Goal: Information Seeking & Learning: Learn about a topic

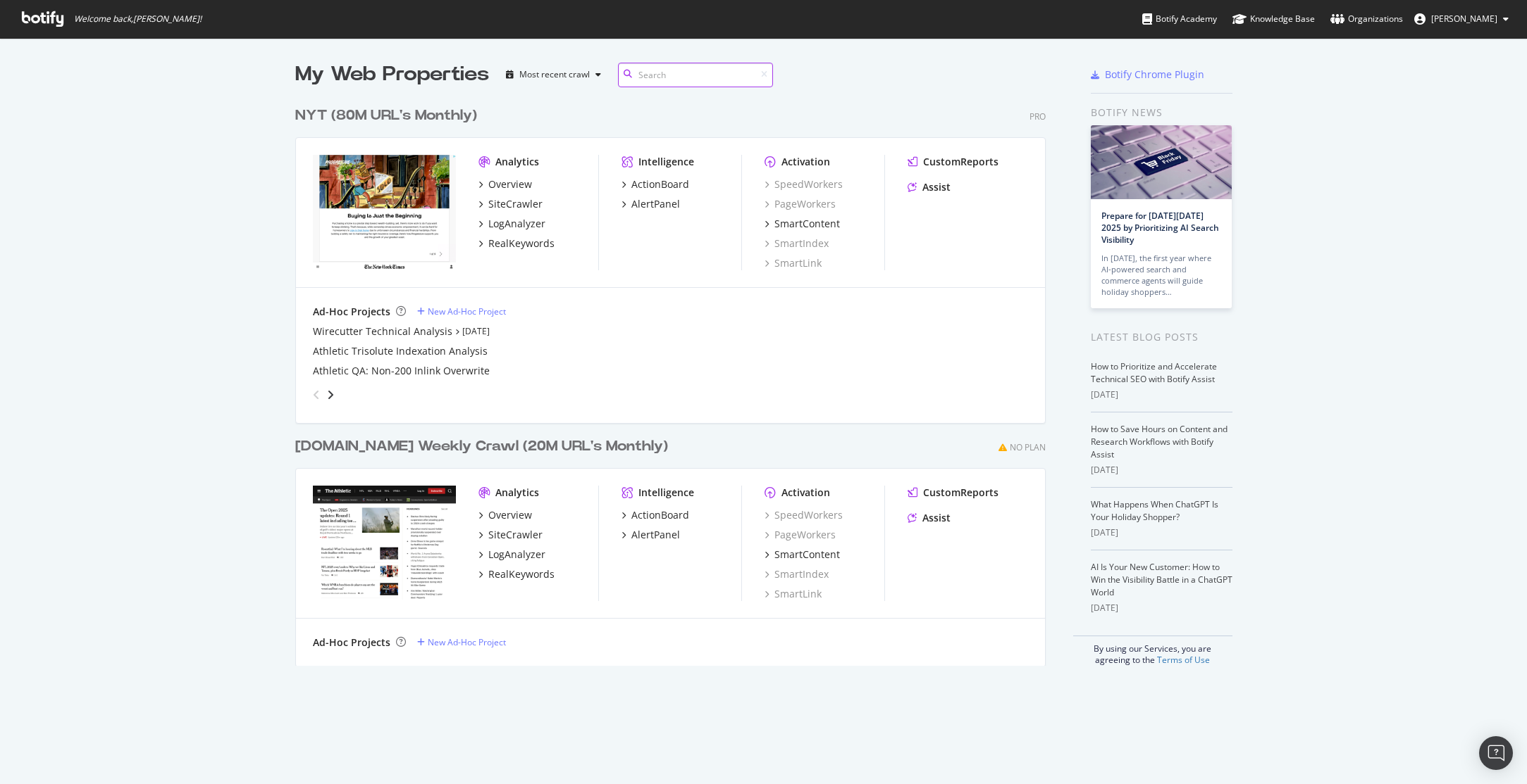
scroll to position [577, 762]
click at [479, 242] on icon "grid" at bounding box center [480, 243] width 4 height 7
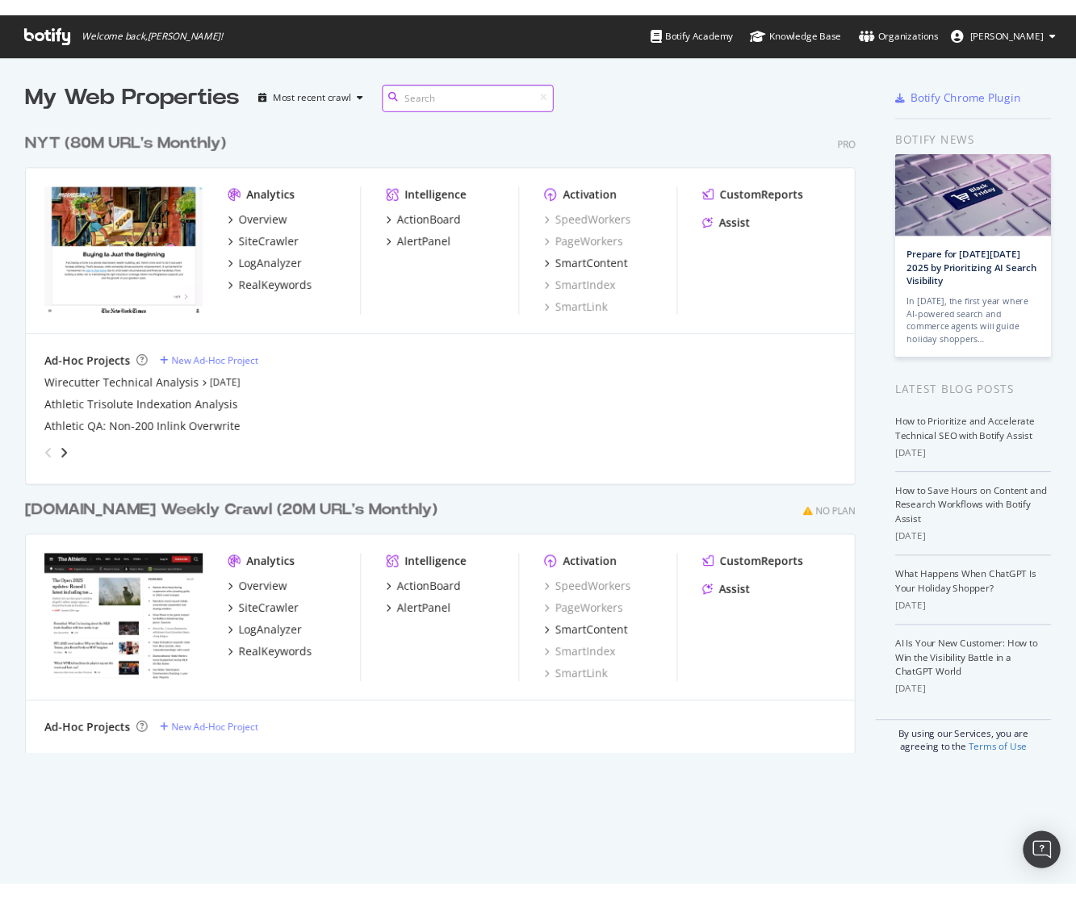
scroll to position [662, 824]
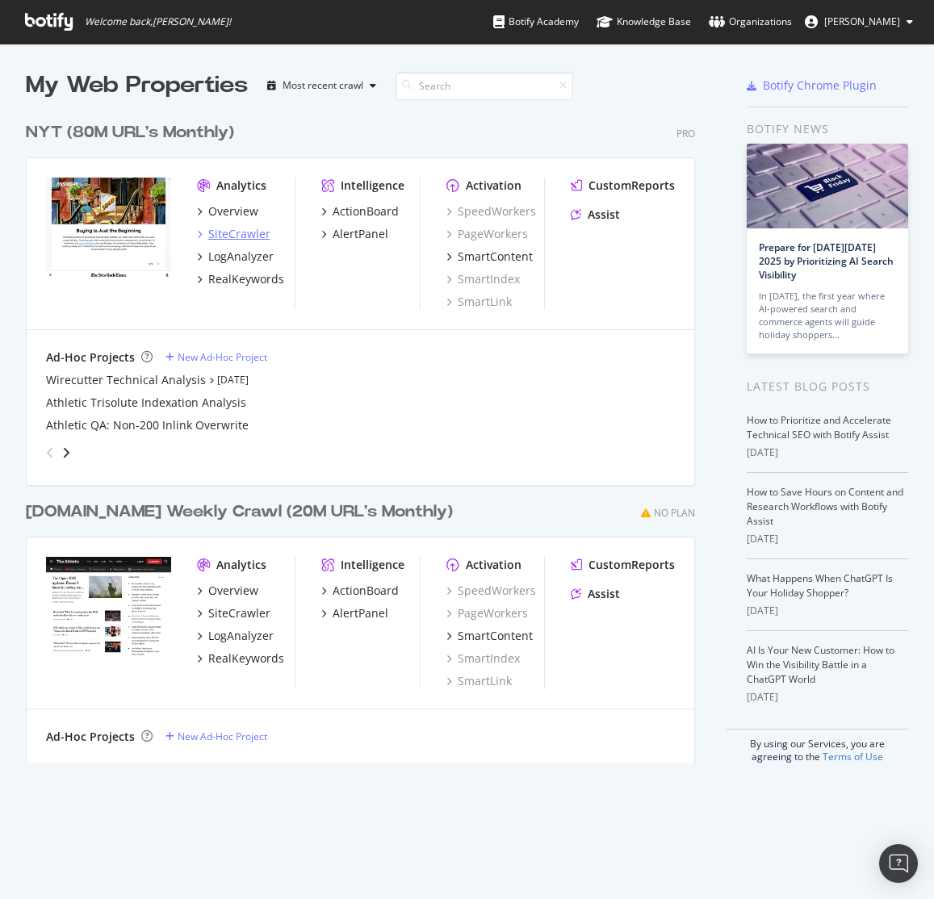
click at [227, 235] on div "SiteCrawler" at bounding box center [239, 234] width 62 height 16
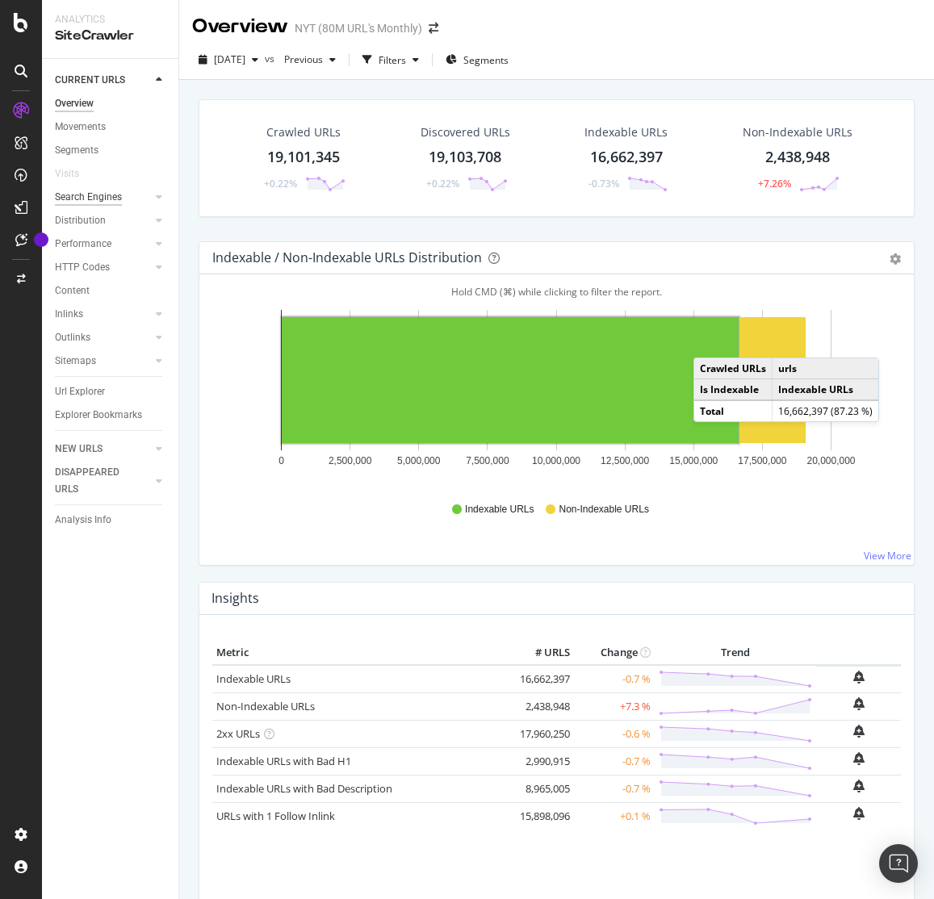
click at [110, 202] on div "Search Engines" at bounding box center [88, 197] width 67 height 17
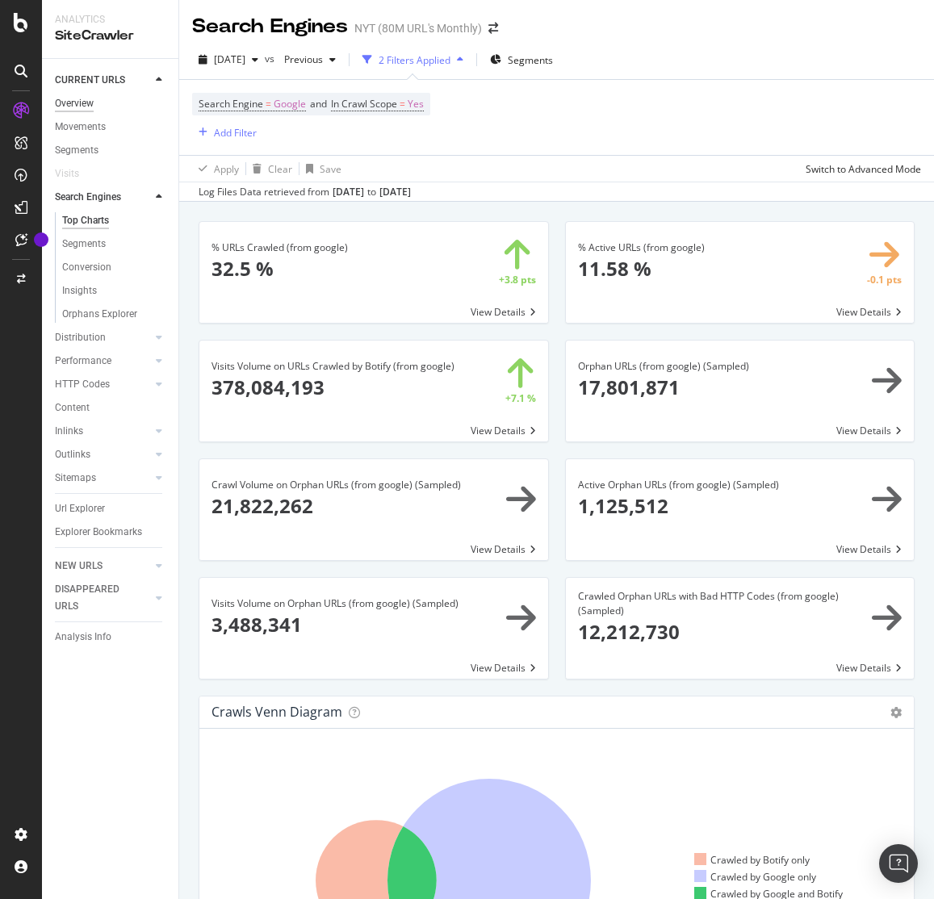
click at [93, 105] on div "Overview" at bounding box center [74, 103] width 39 height 17
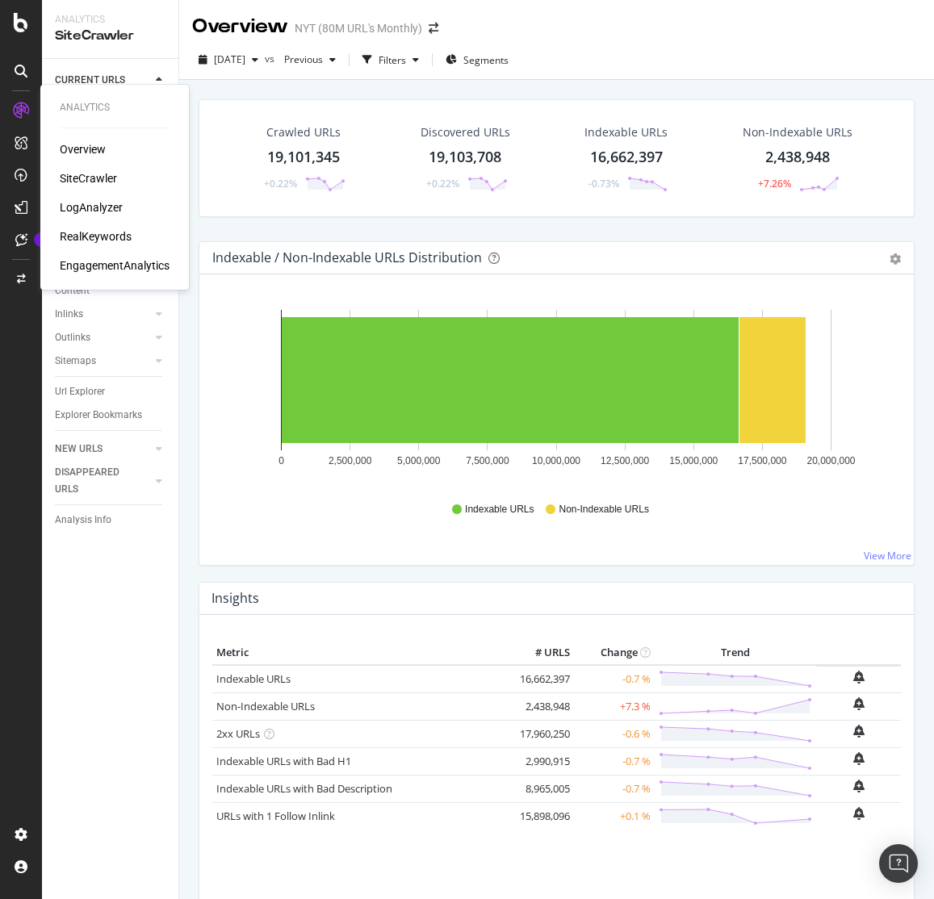
click at [23, 112] on icon at bounding box center [21, 111] width 16 height 16
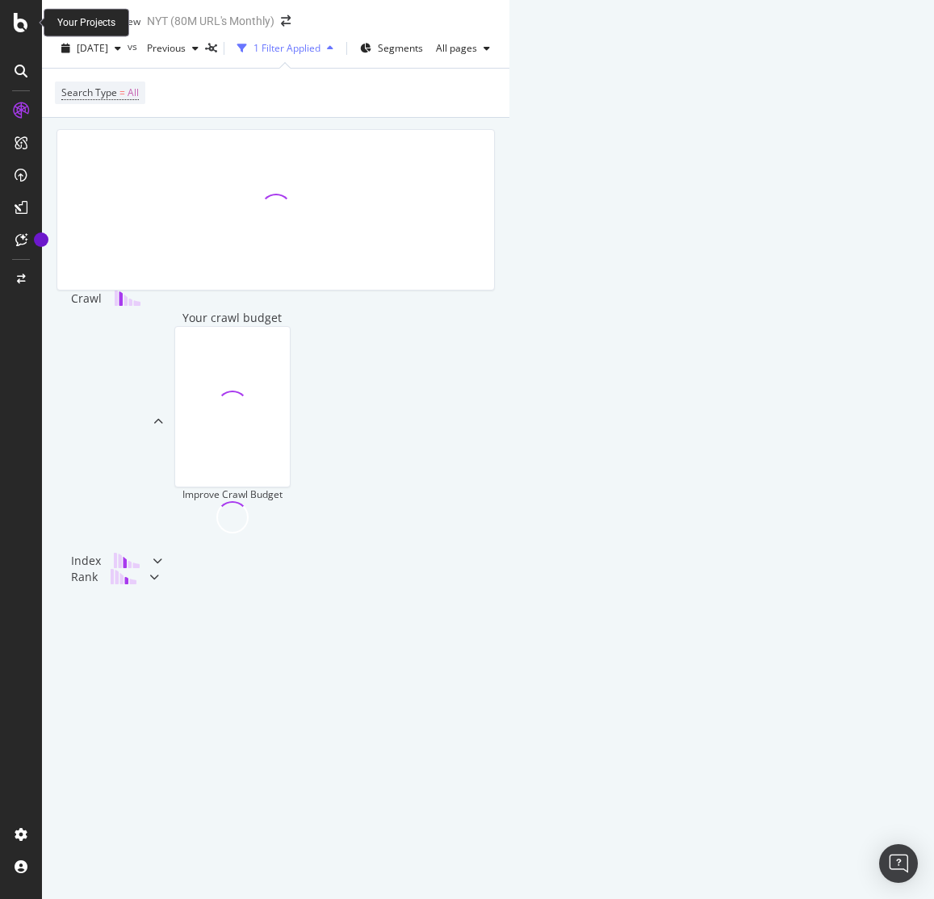
click at [19, 26] on icon at bounding box center [21, 22] width 15 height 19
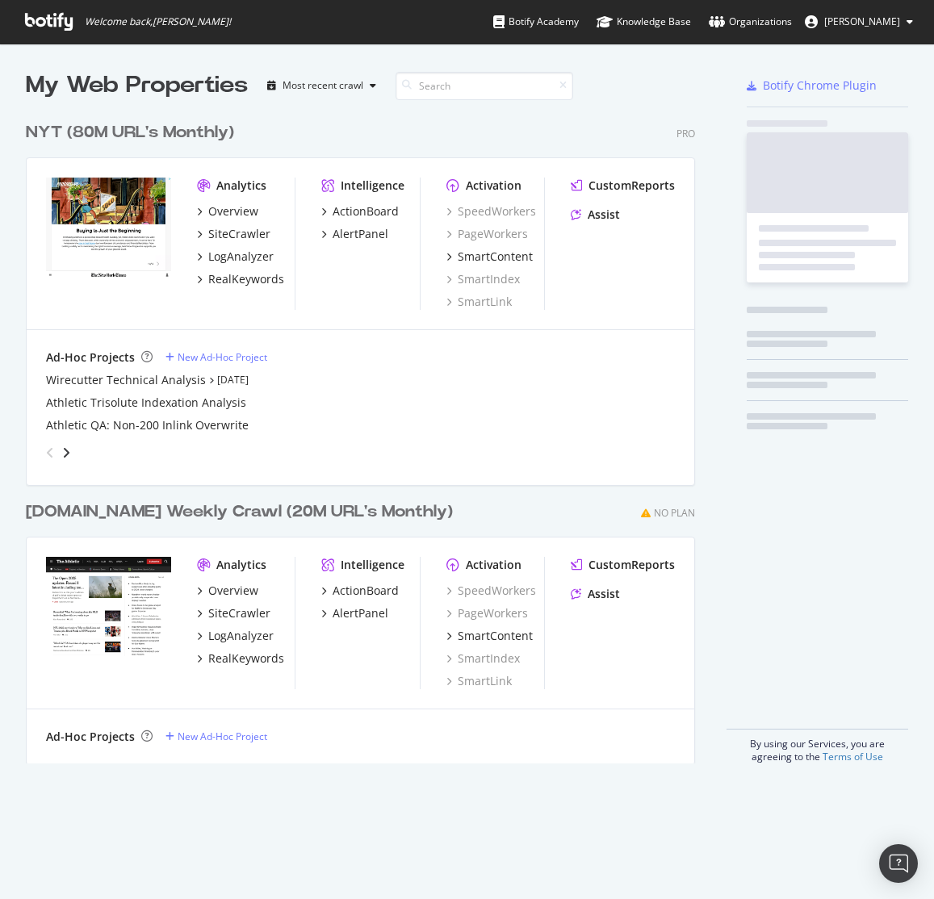
scroll to position [899, 934]
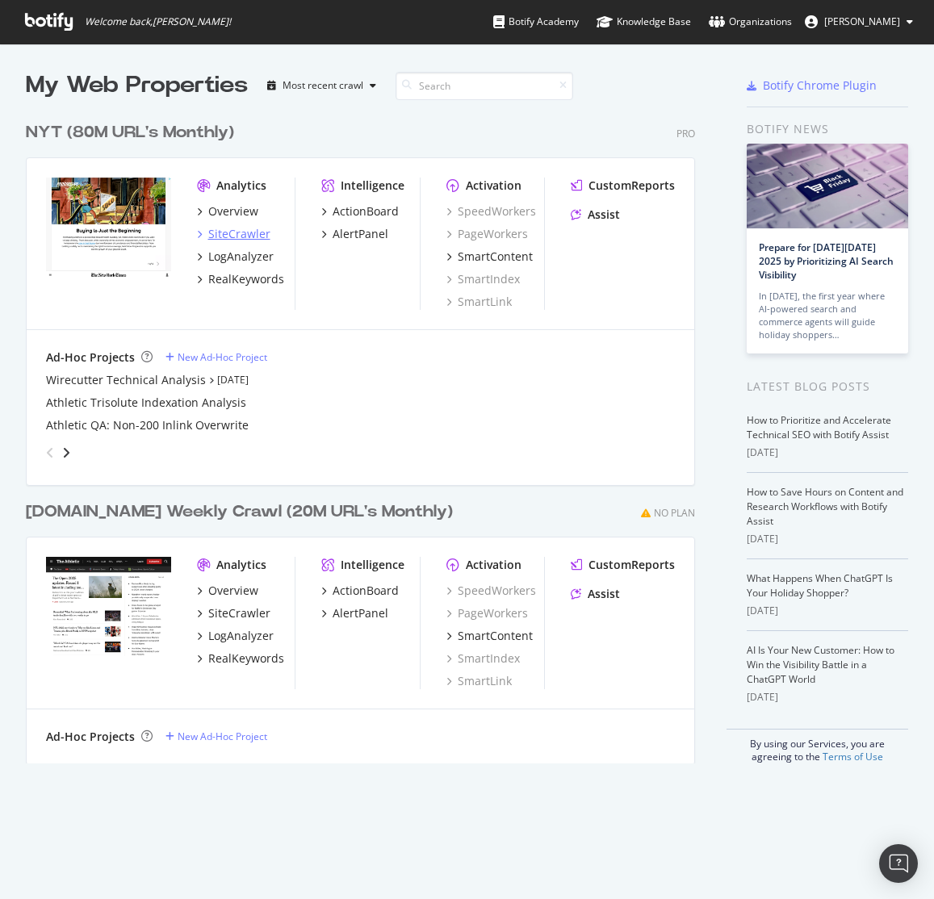
click at [234, 233] on div "SiteCrawler" at bounding box center [239, 234] width 62 height 16
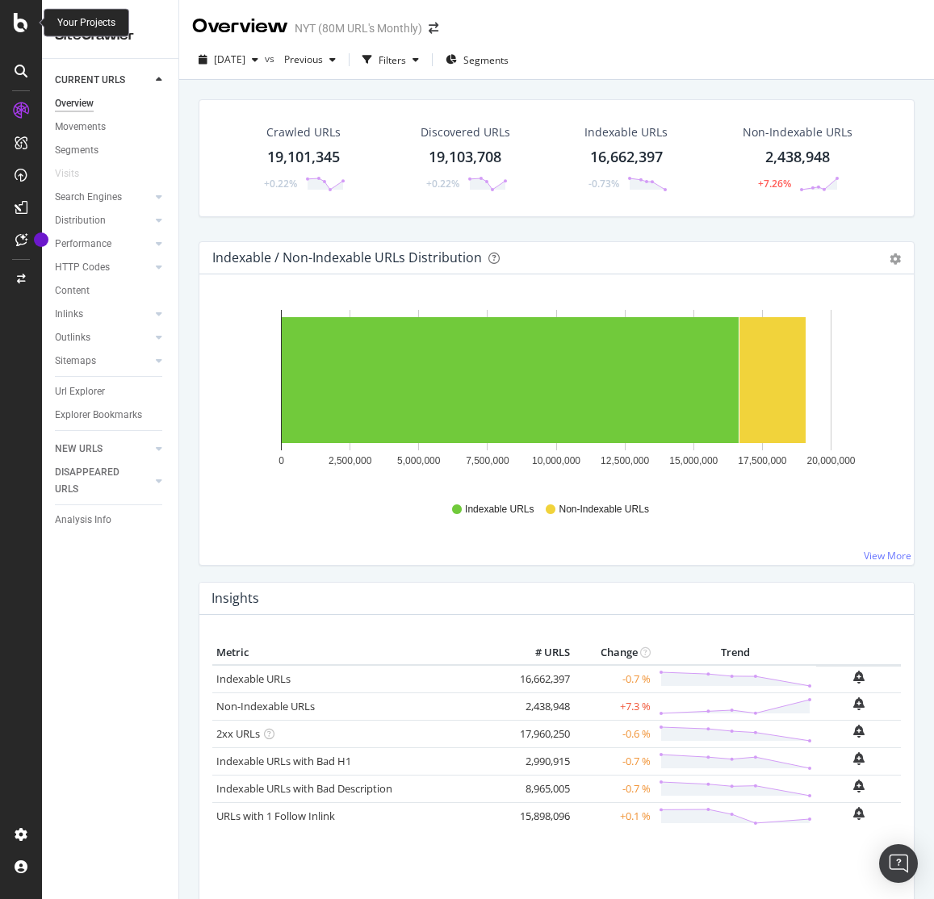
click at [21, 27] on icon at bounding box center [21, 22] width 15 height 19
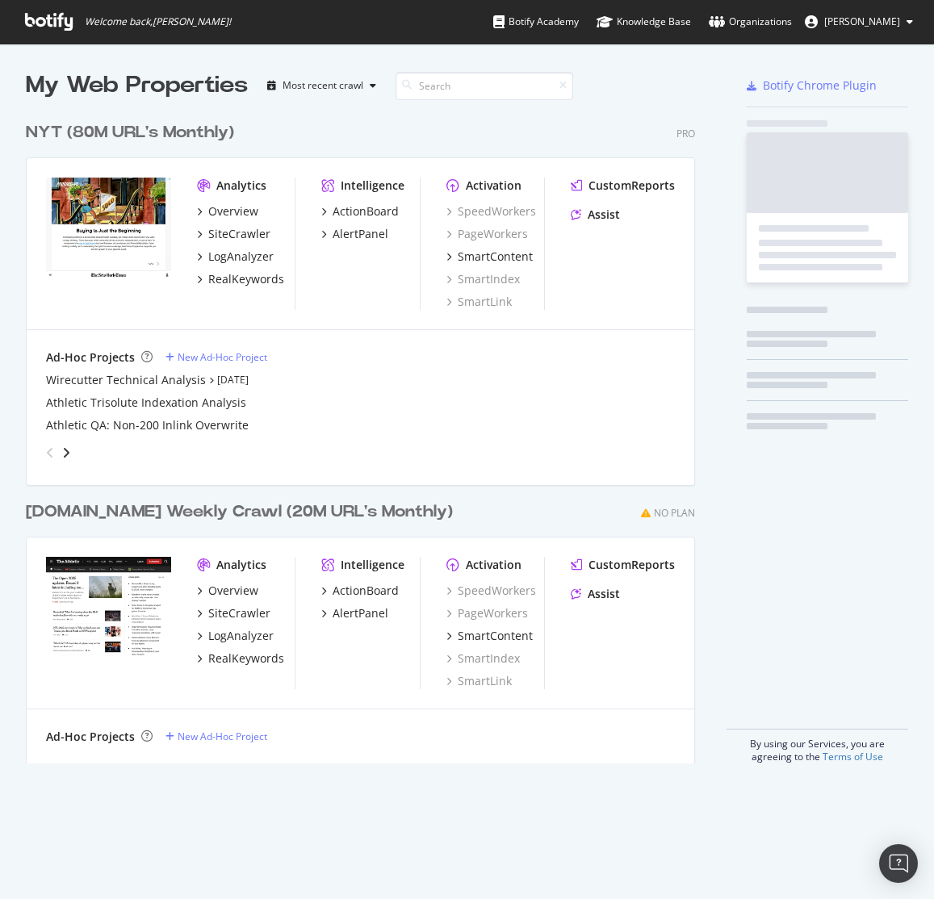
scroll to position [899, 934]
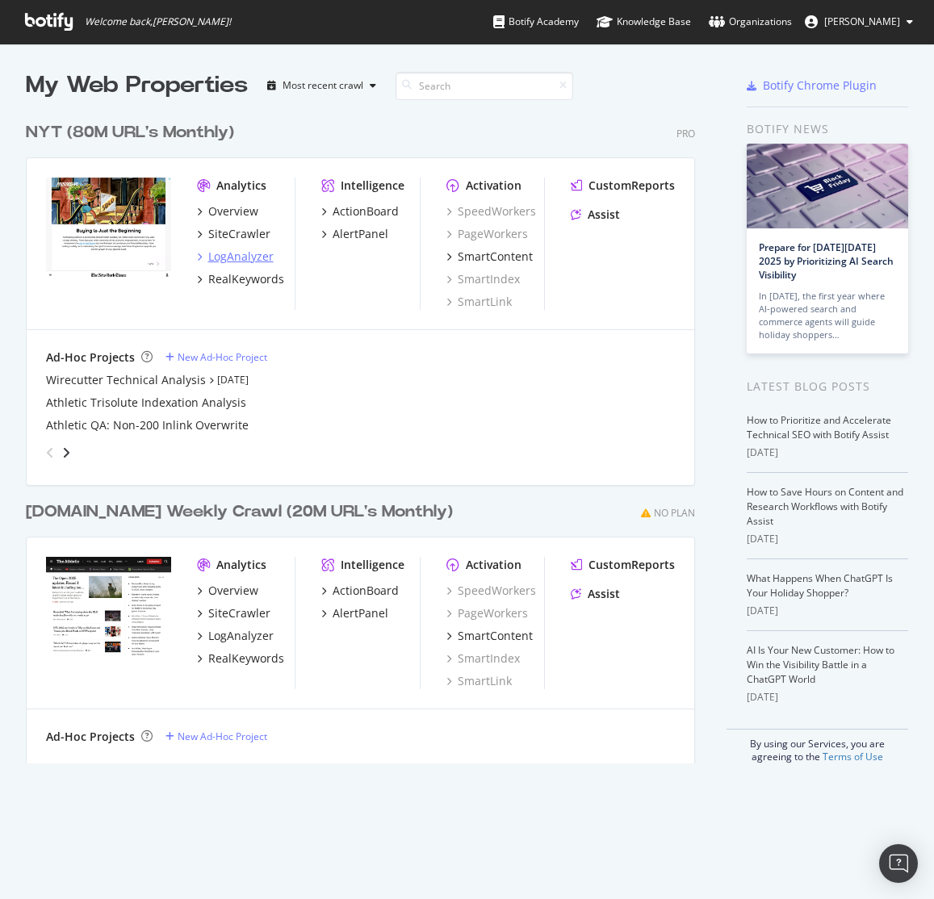
click at [253, 250] on div "LogAnalyzer" at bounding box center [240, 257] width 65 height 16
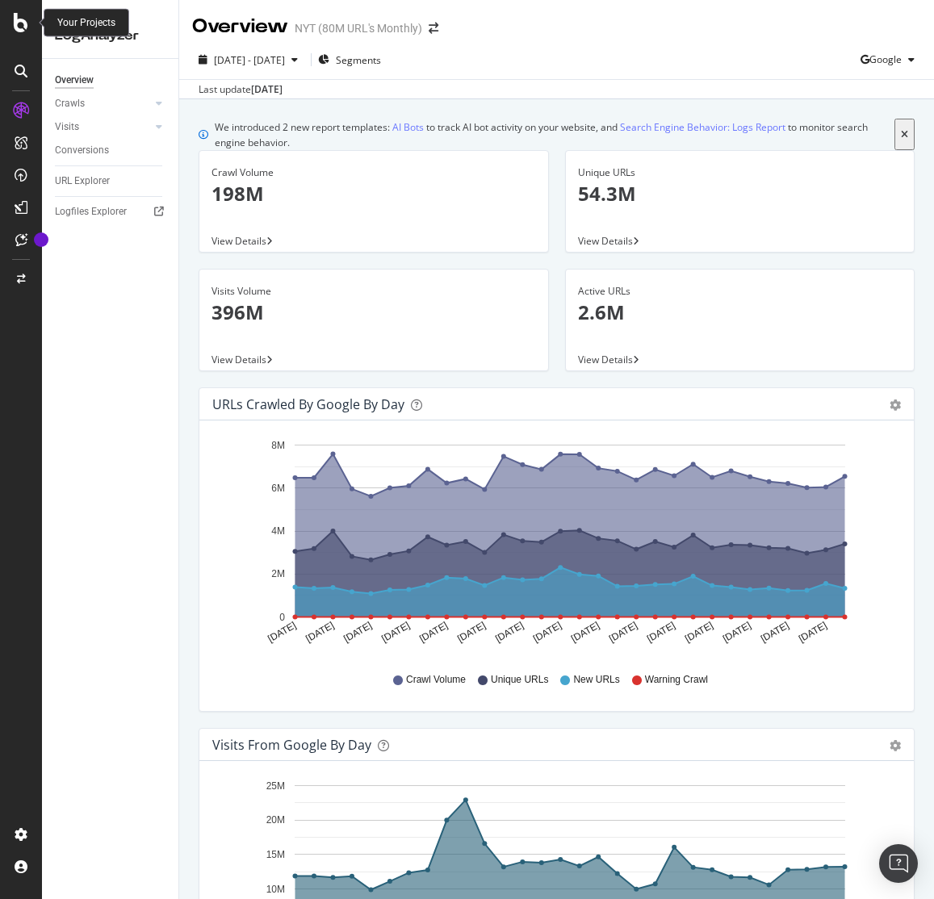
click at [20, 23] on icon at bounding box center [21, 22] width 15 height 19
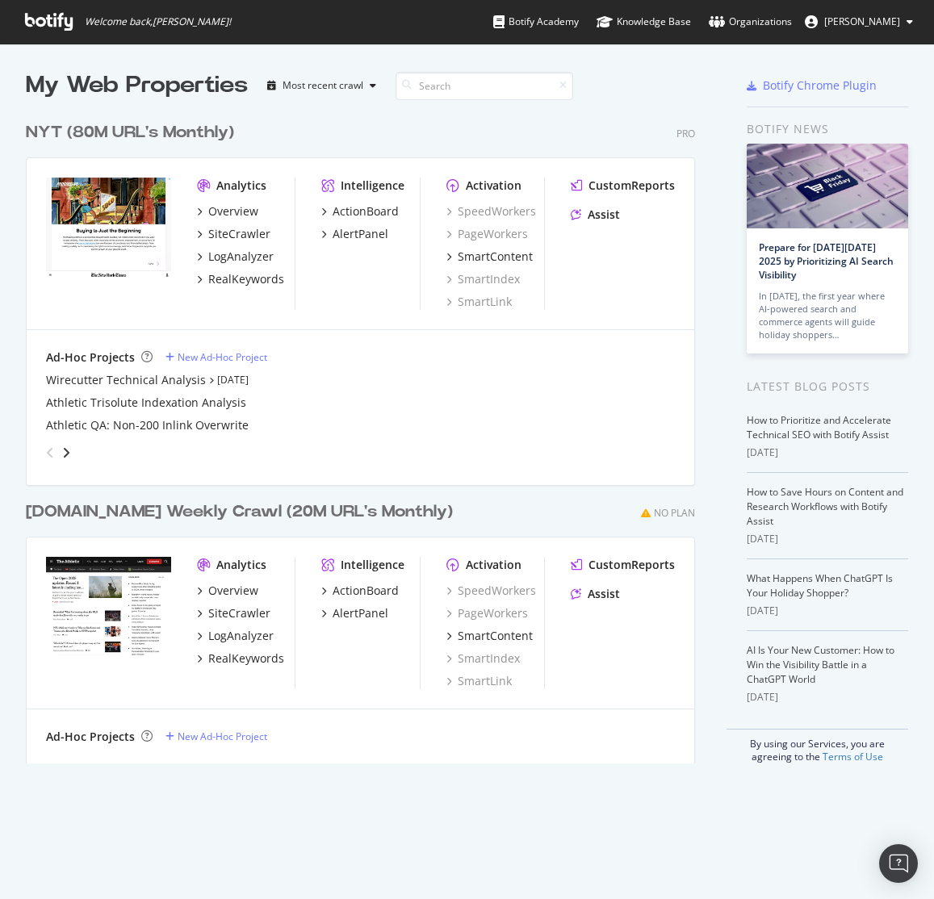
scroll to position [899, 934]
click at [227, 286] on div "RealKeywords" at bounding box center [246, 279] width 76 height 16
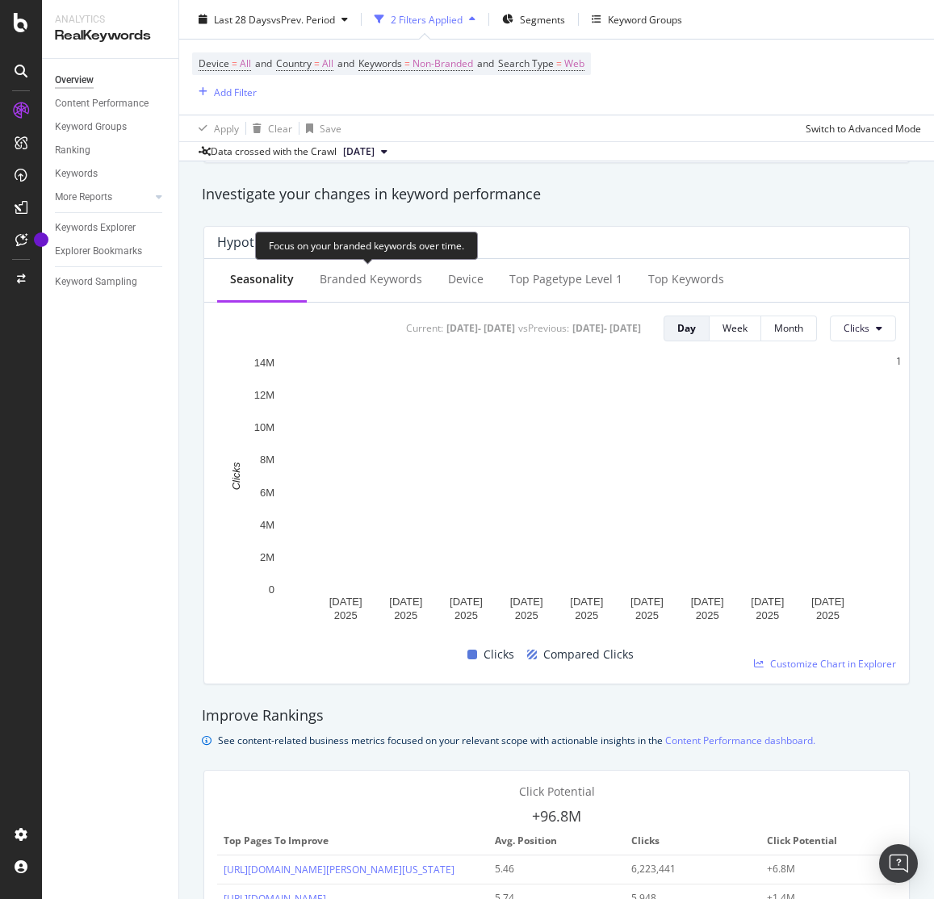
scroll to position [560, 0]
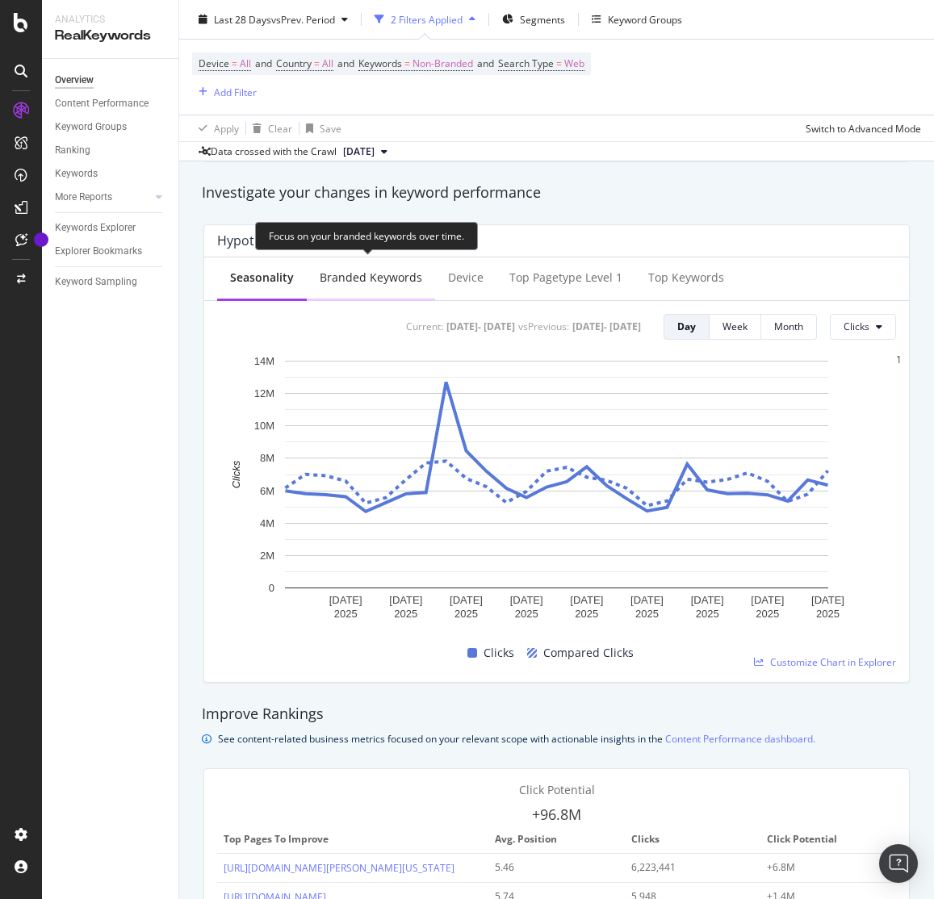
click at [385, 279] on div "Branded Keywords" at bounding box center [371, 278] width 103 height 16
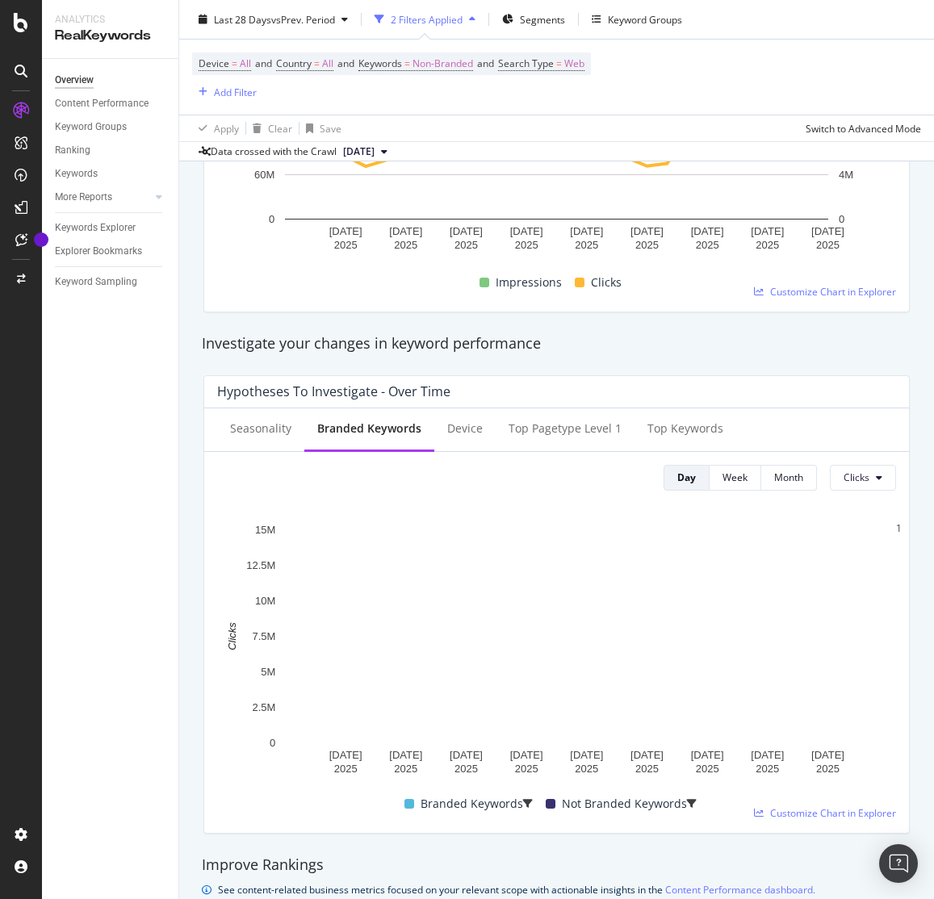
scroll to position [404, 0]
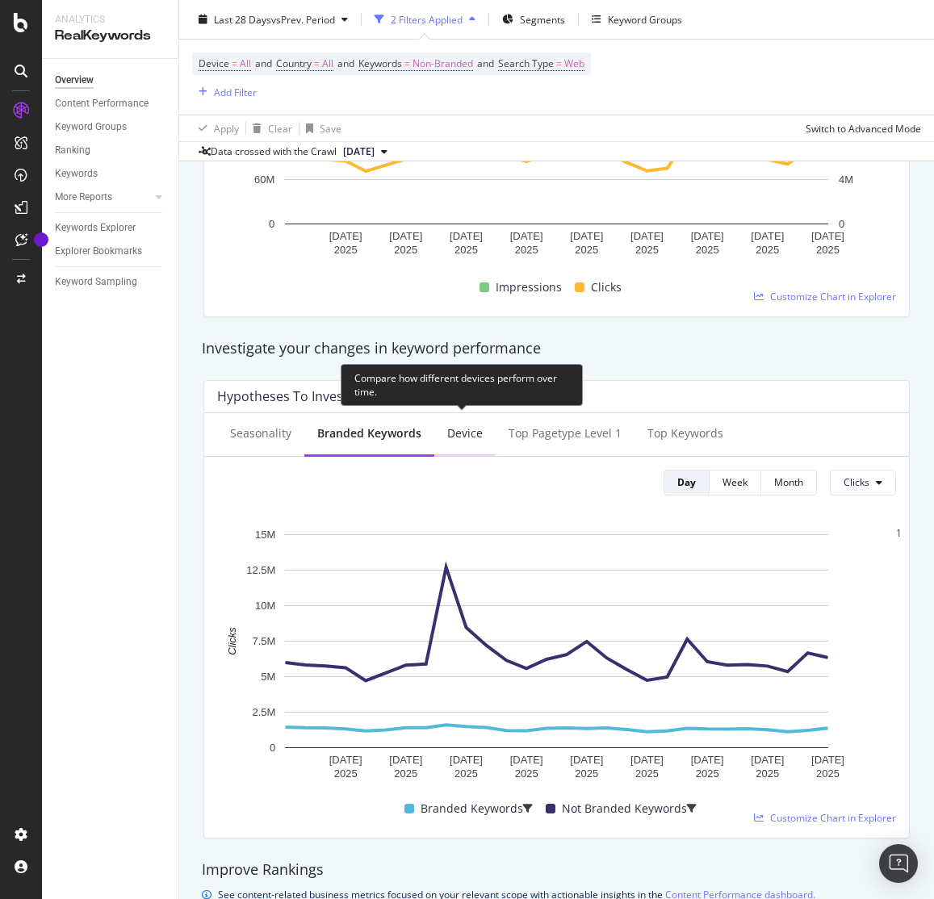
click at [491, 442] on div "Device" at bounding box center [464, 435] width 61 height 44
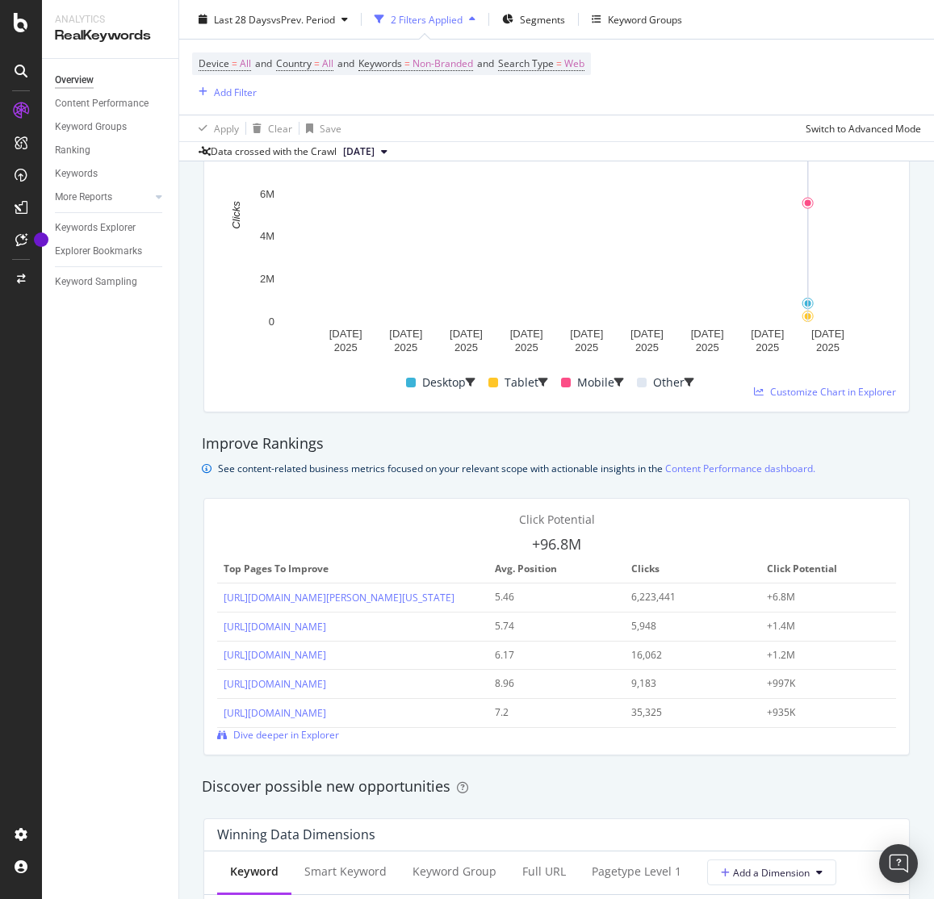
scroll to position [0, 0]
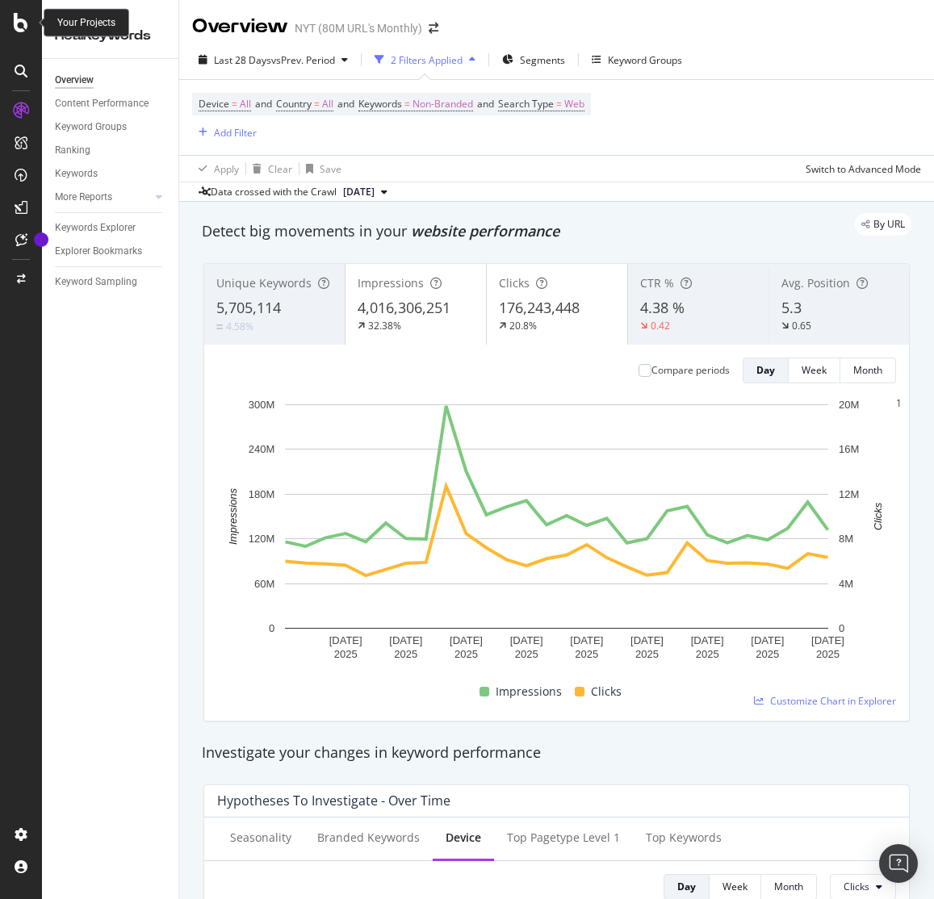
click at [19, 26] on icon at bounding box center [21, 22] width 15 height 19
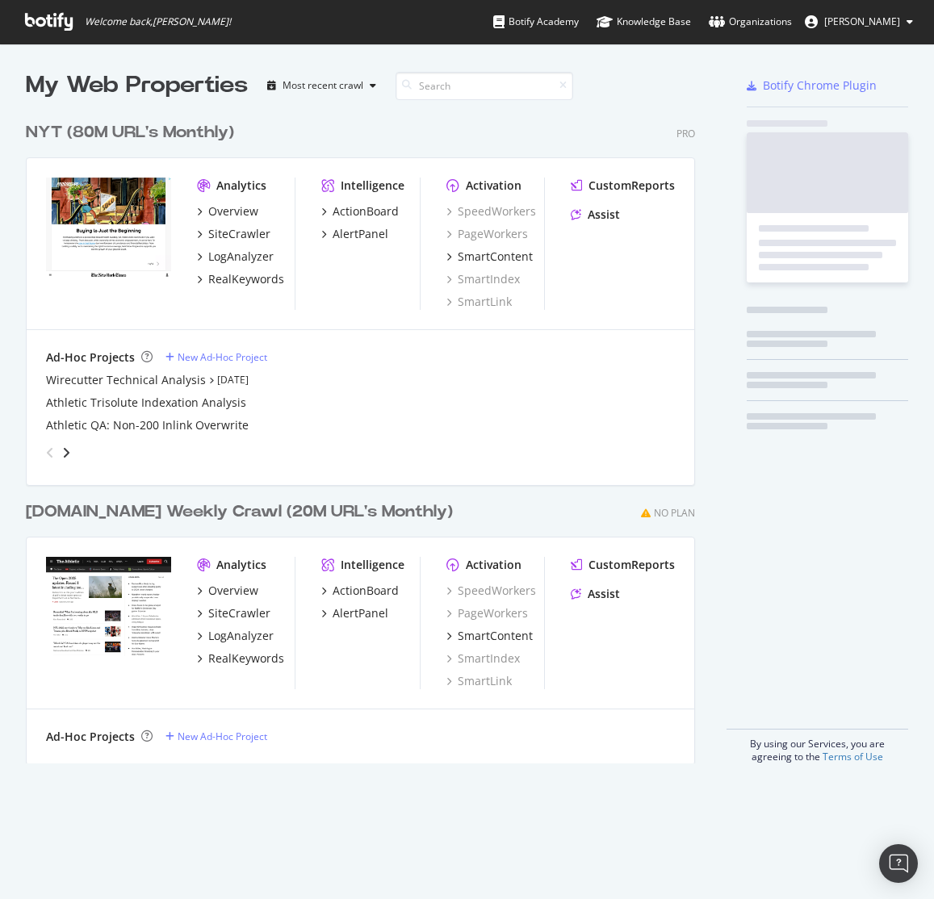
scroll to position [899, 934]
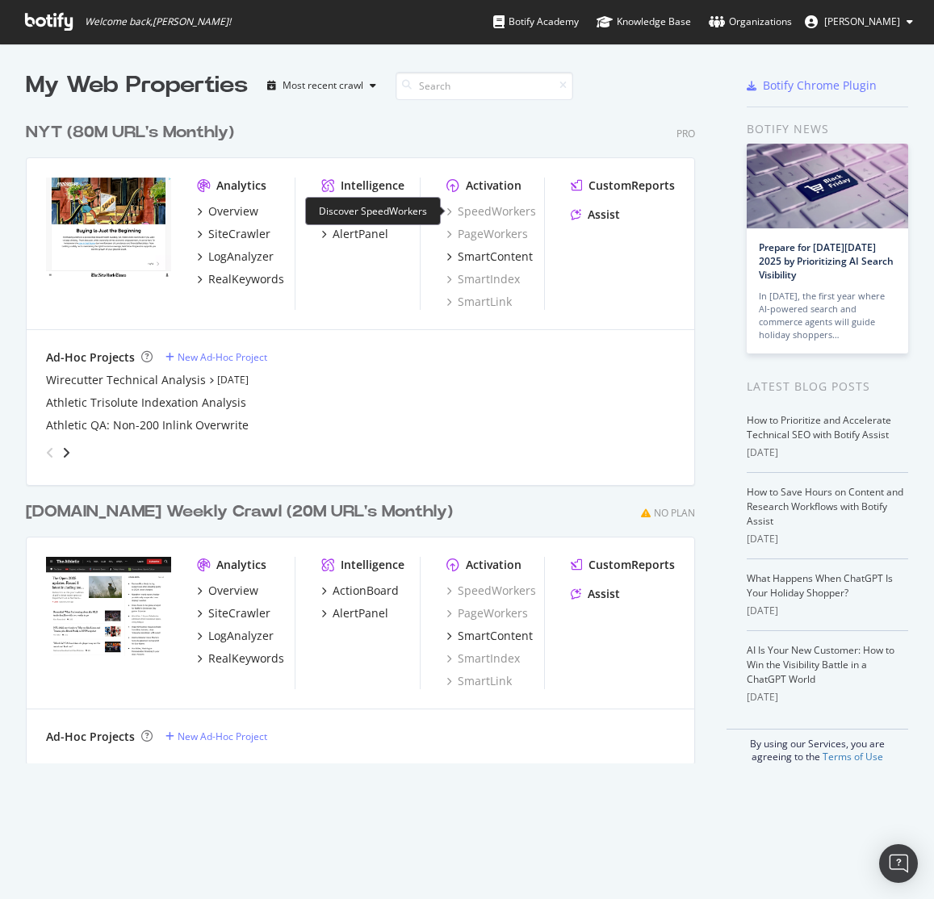
click at [514, 213] on div "SpeedWorkers" at bounding box center [491, 211] width 90 height 16
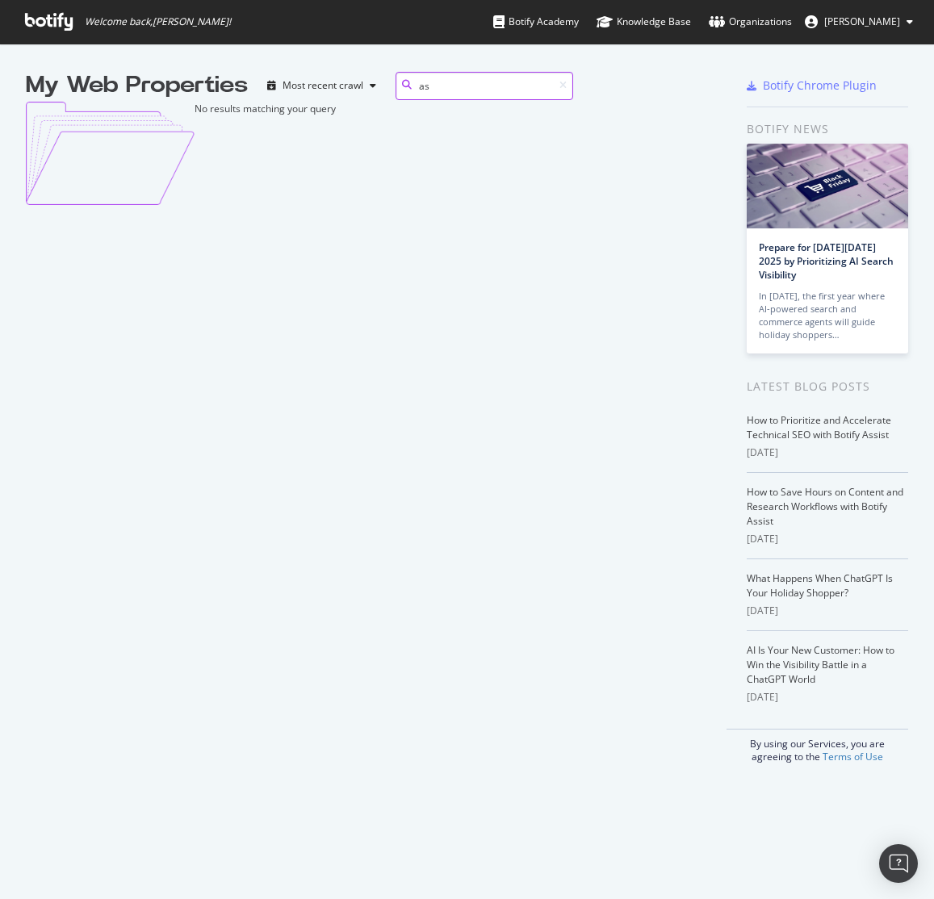
type input "a"
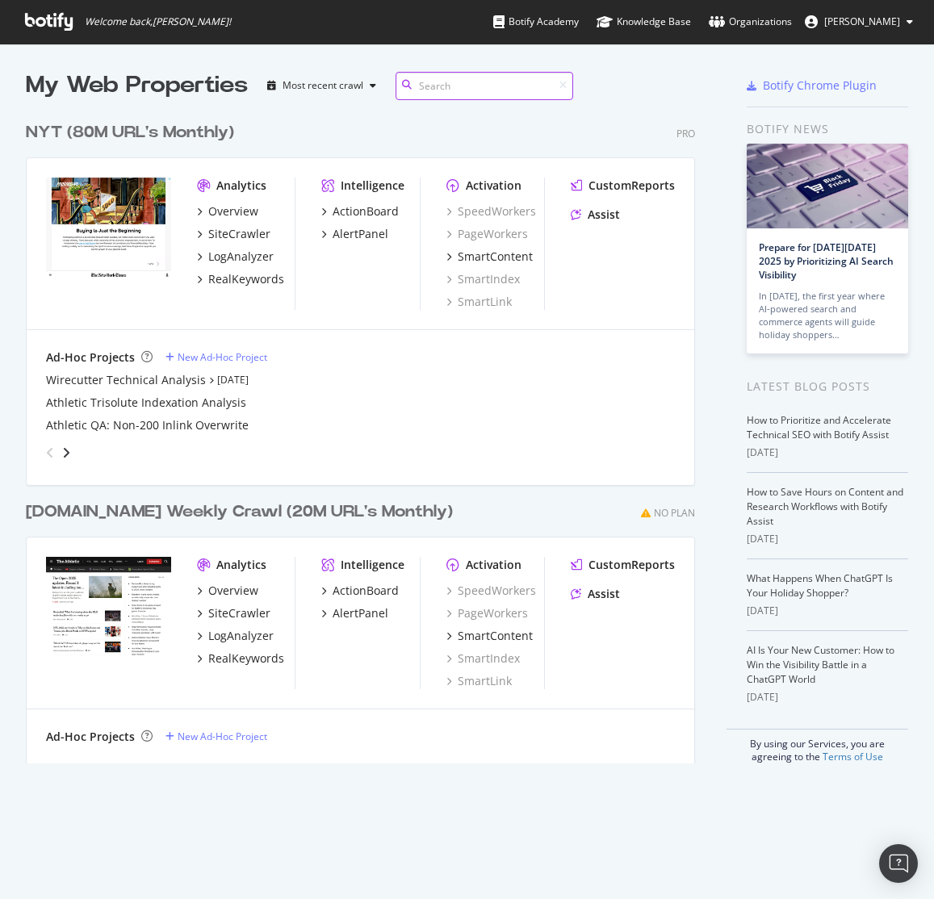
scroll to position [662, 682]
click at [586, 103] on div "NYT (80M URL's Monthly) Pro Analytics Overview SiteCrawler LogAnalyzer RealKeyw…" at bounding box center [367, 291] width 682 height 379
click at [610, 104] on div "NYT (80M URL's Monthly) Pro Analytics Overview SiteCrawler LogAnalyzer RealKeyw…" at bounding box center [367, 291] width 682 height 379
click at [497, 82] on input at bounding box center [485, 86] width 178 height 28
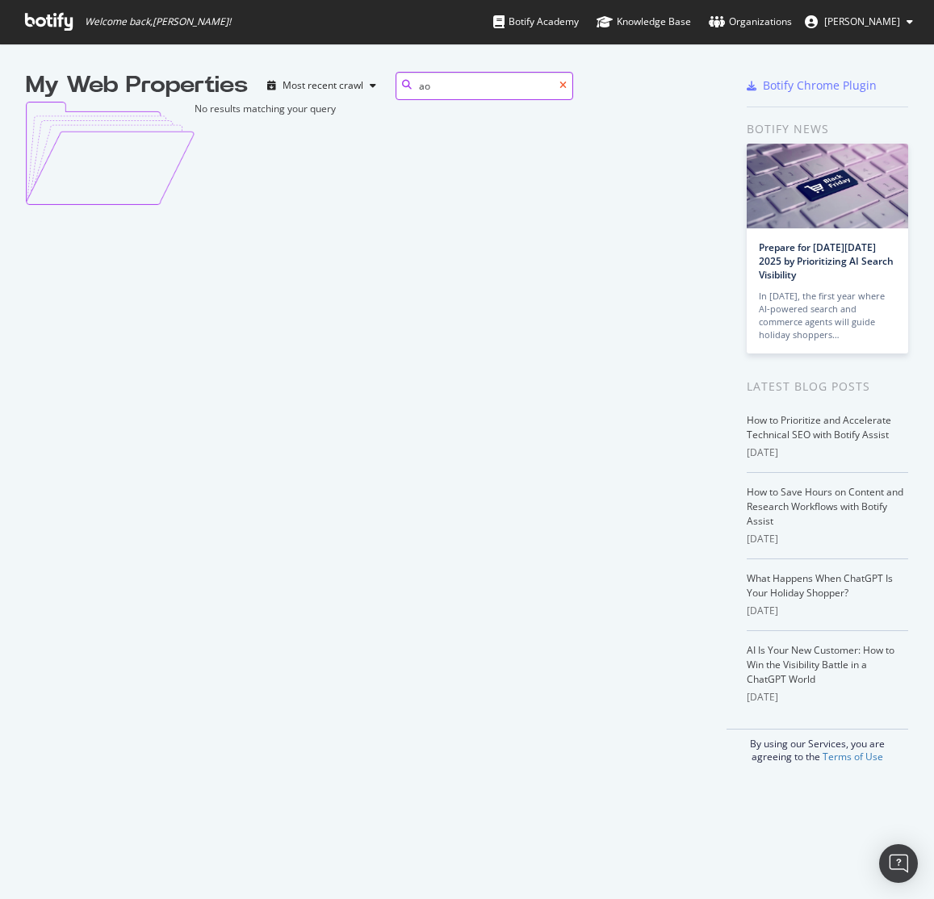
type input "ao"
click at [560, 84] on icon at bounding box center [563, 86] width 7 height 10
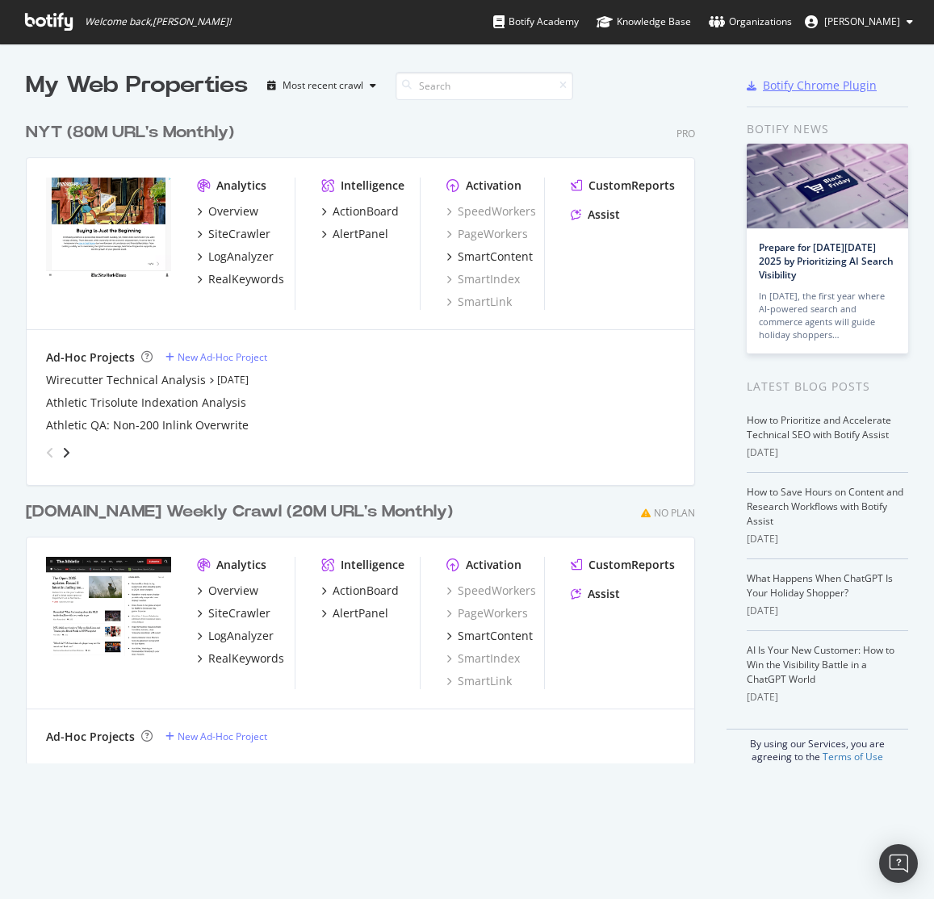
click at [781, 85] on div "Botify Chrome Plugin" at bounding box center [820, 86] width 114 height 16
click at [565, 23] on div "Botify Academy" at bounding box center [536, 22] width 86 height 16
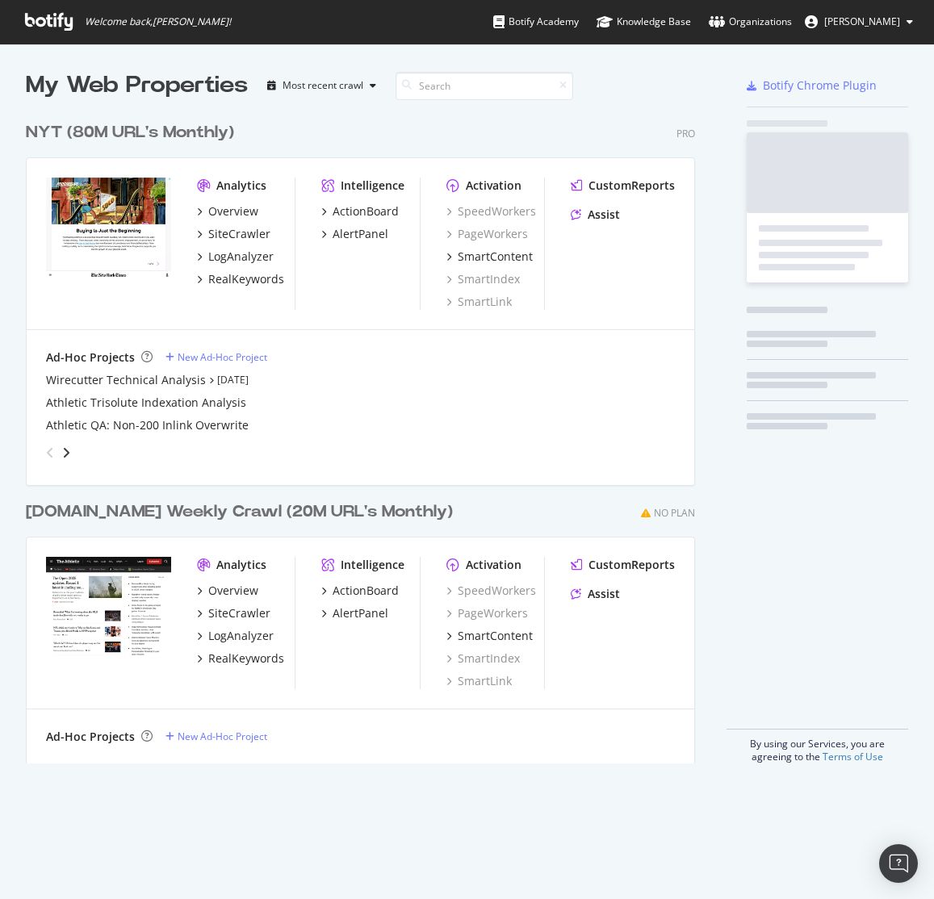
scroll to position [662, 682]
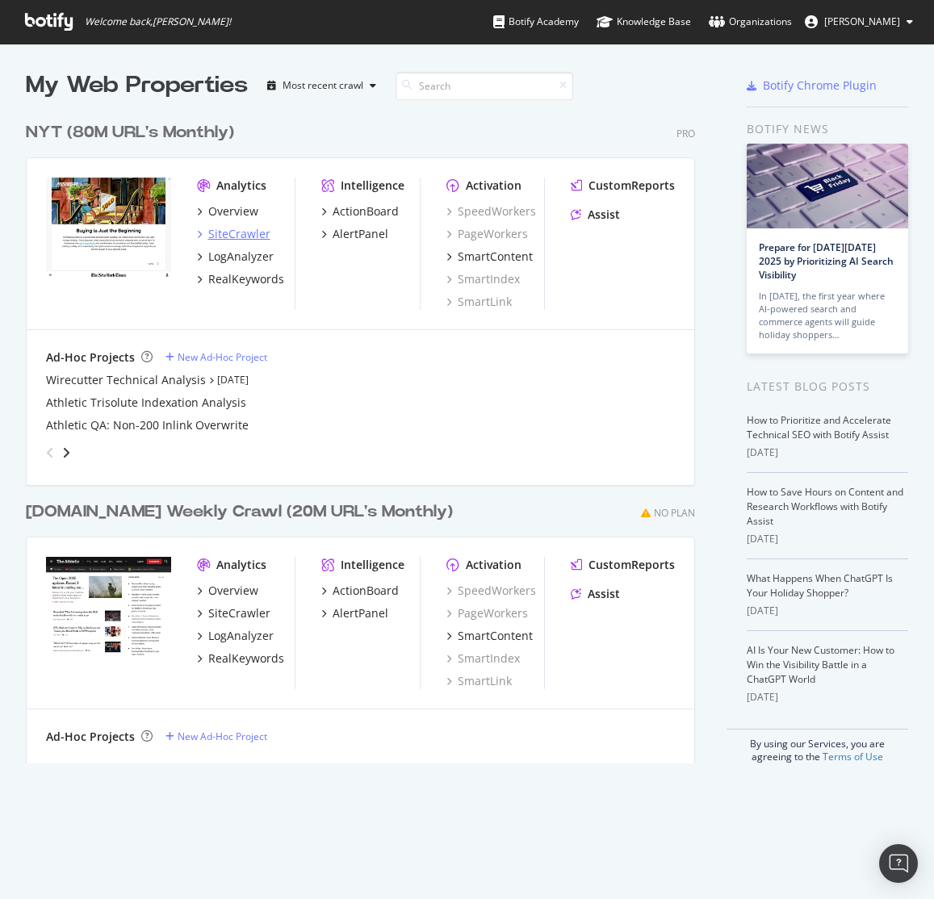
click at [251, 233] on div "SiteCrawler" at bounding box center [239, 234] width 62 height 16
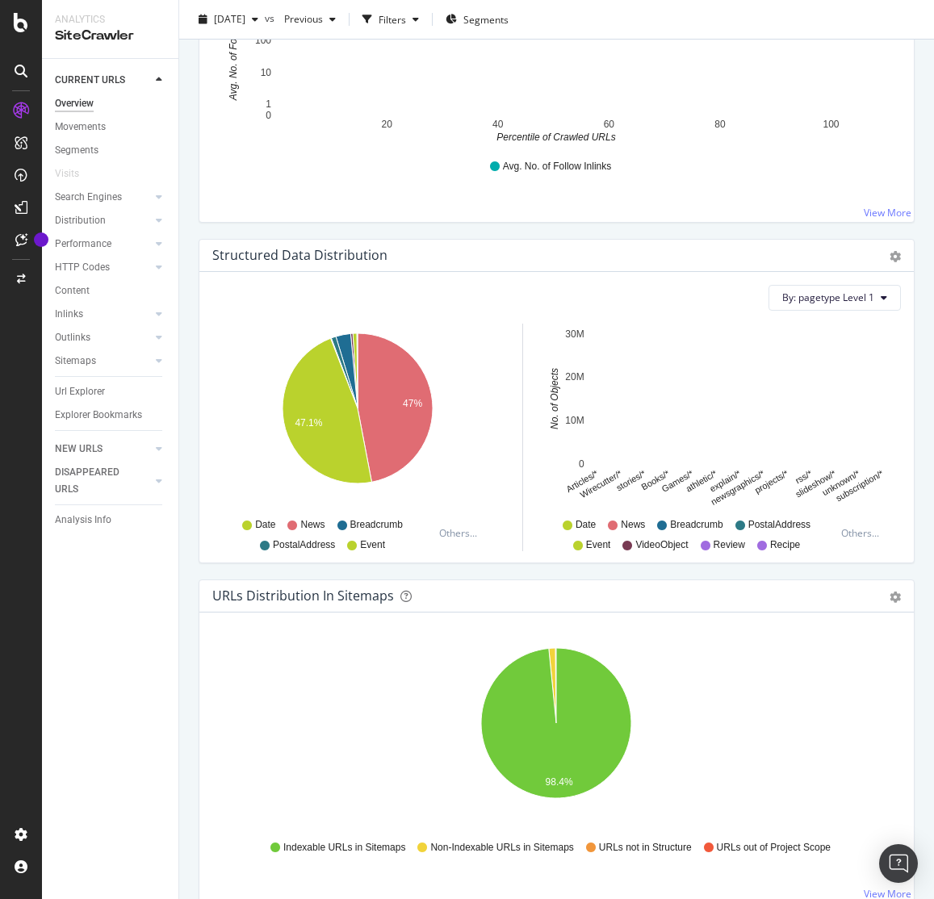
scroll to position [2806, 0]
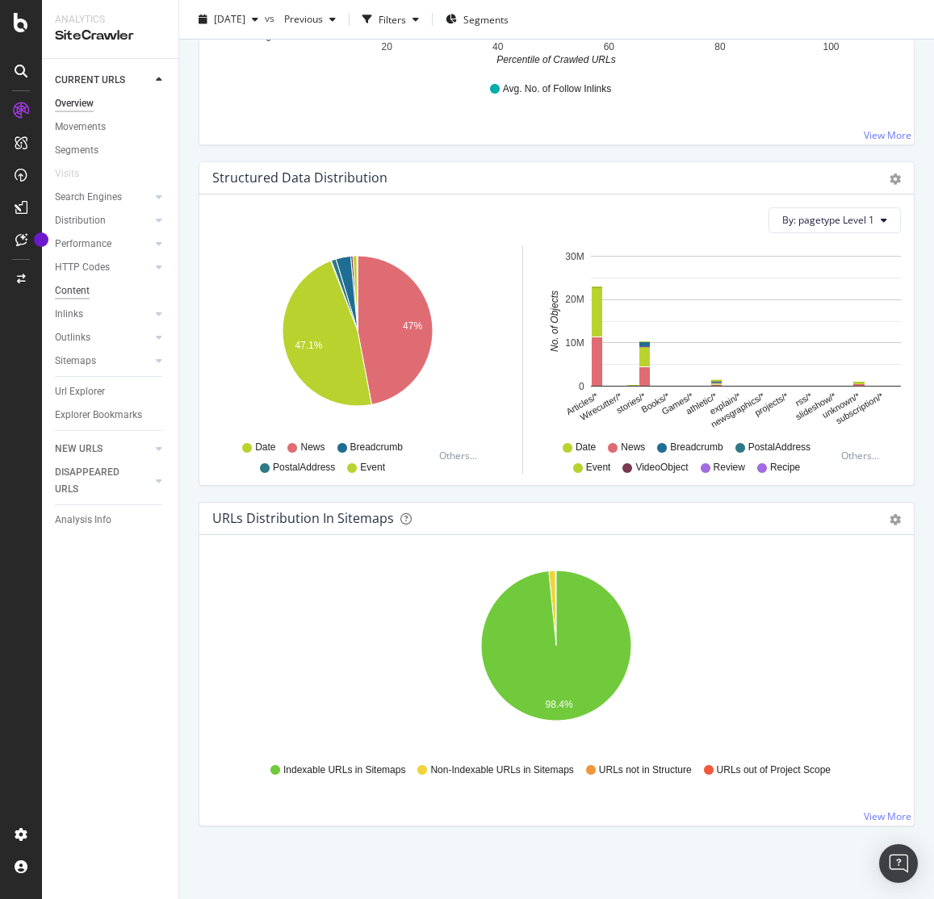
click at [79, 294] on div "Content" at bounding box center [72, 291] width 35 height 17
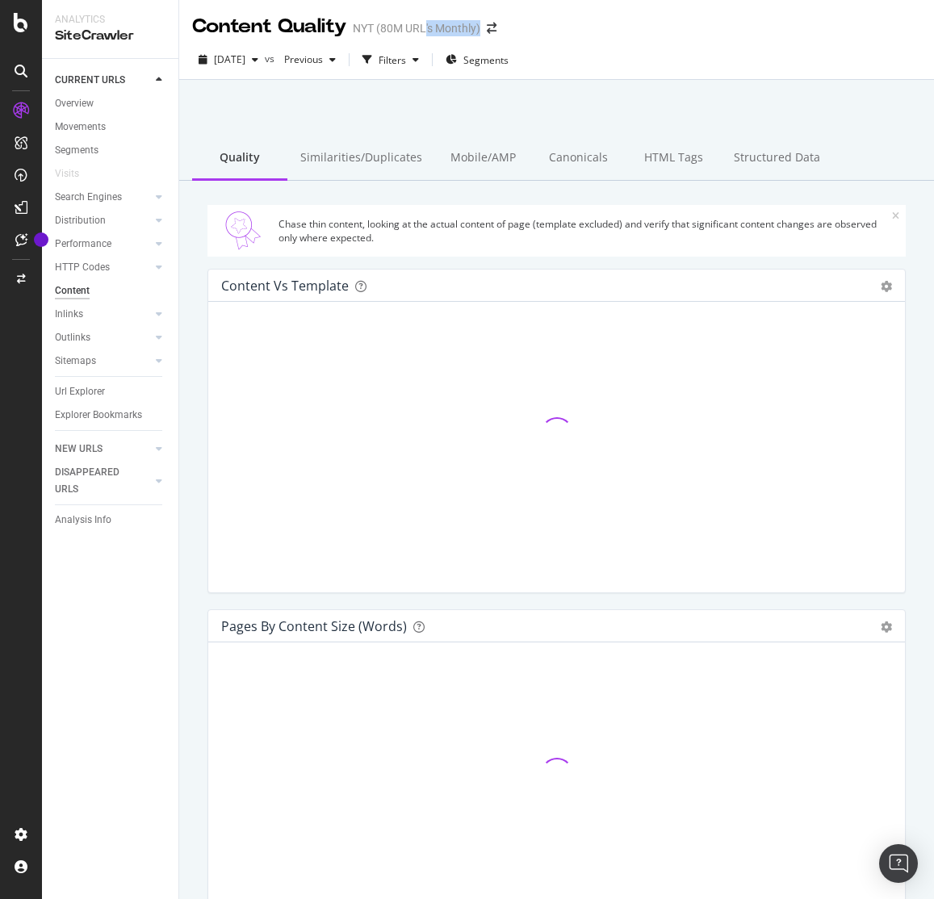
click at [428, 37] on div "Content Quality NYT (80M URL's Monthly)" at bounding box center [352, 26] width 321 height 27
click at [406, 57] on div "Filters" at bounding box center [392, 60] width 27 height 14
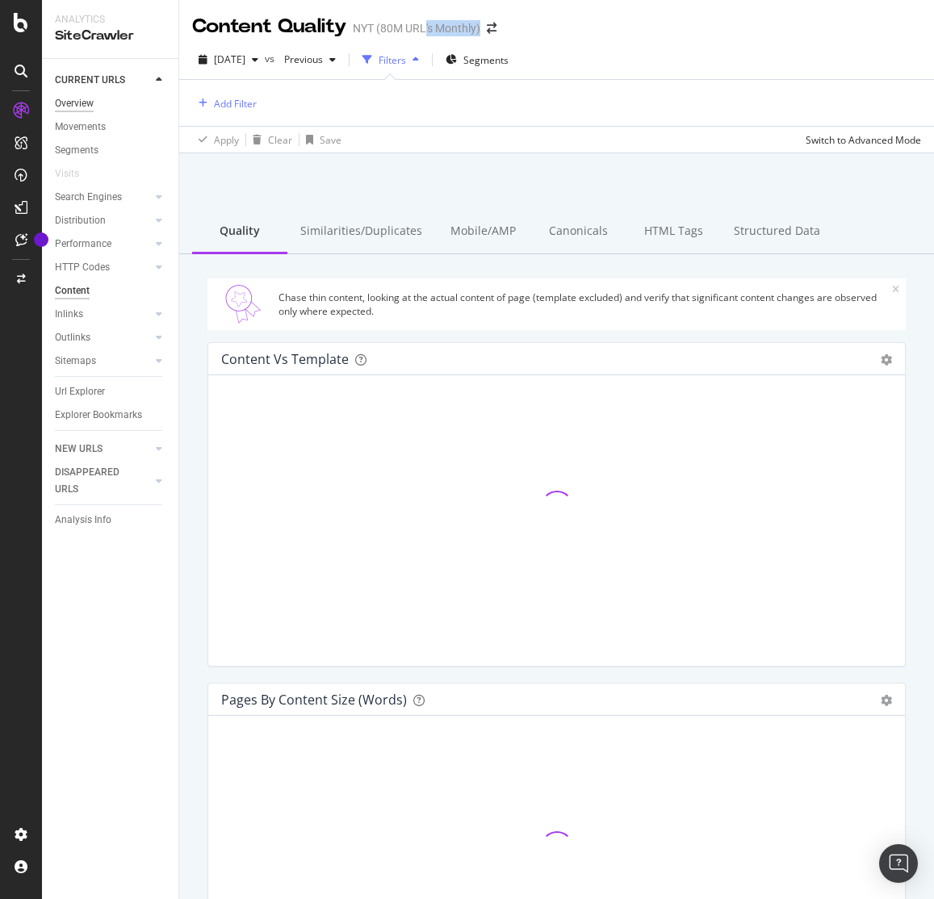
click at [86, 97] on div "Overview" at bounding box center [74, 103] width 39 height 17
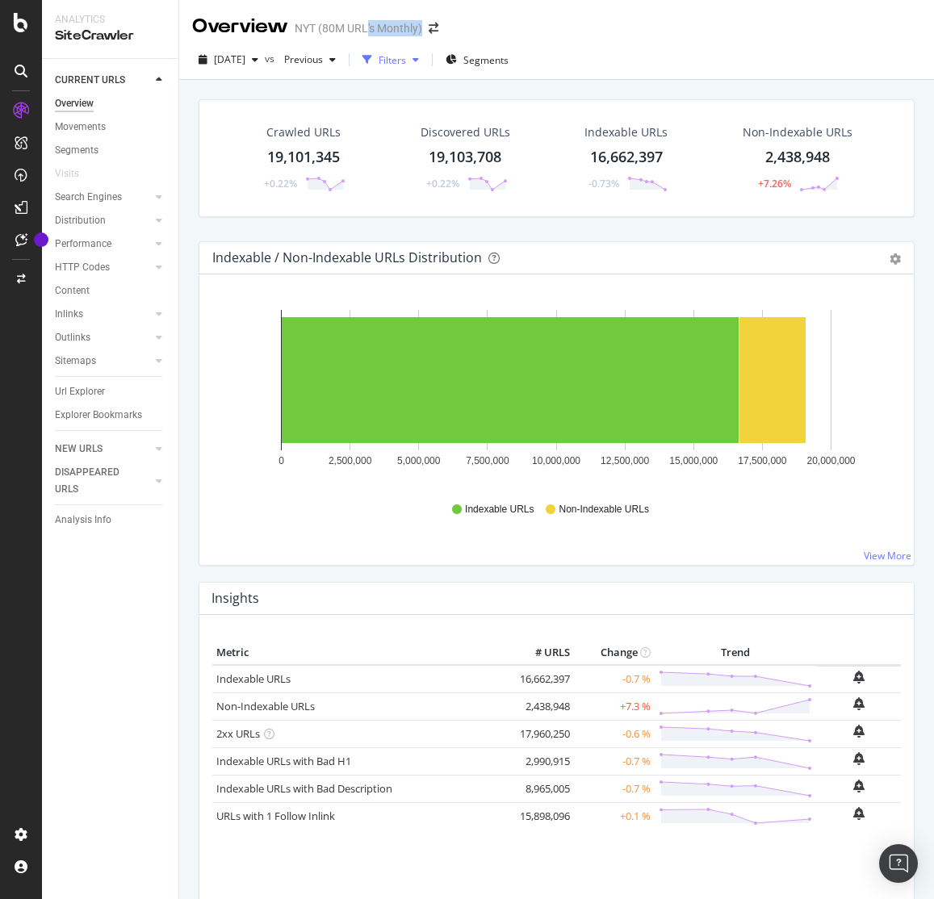
click at [425, 58] on div "button" at bounding box center [415, 60] width 19 height 10
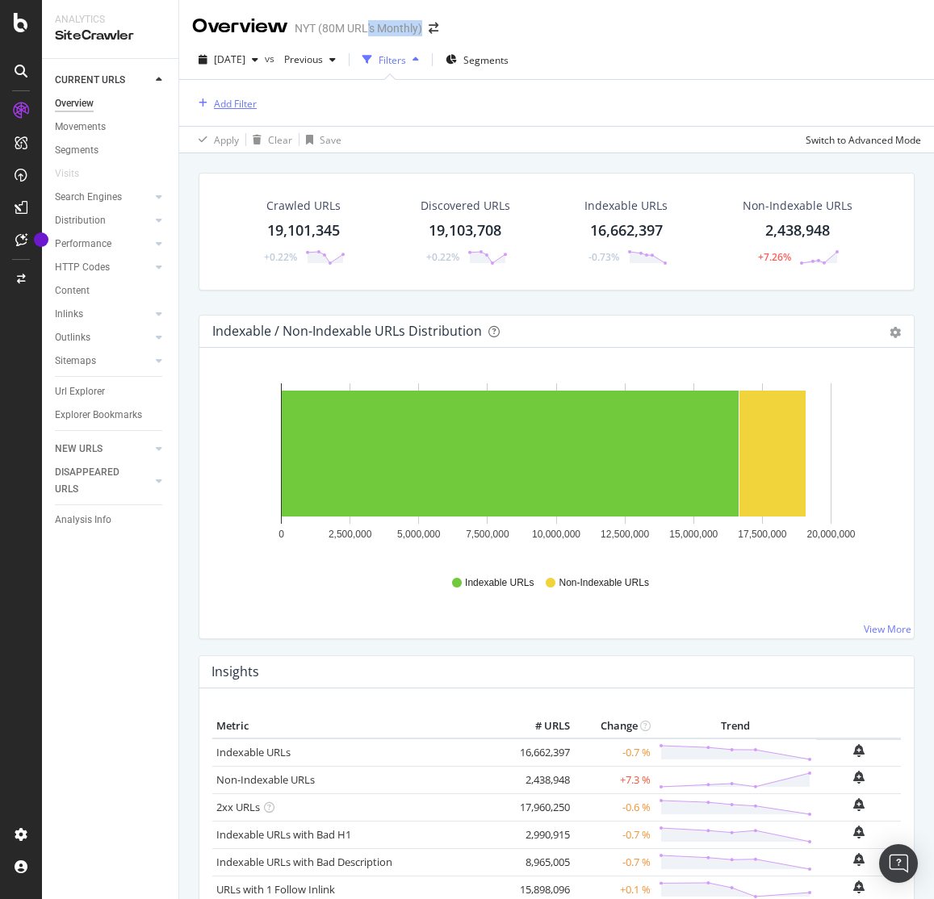
click at [229, 100] on div "Add Filter" at bounding box center [235, 104] width 43 height 14
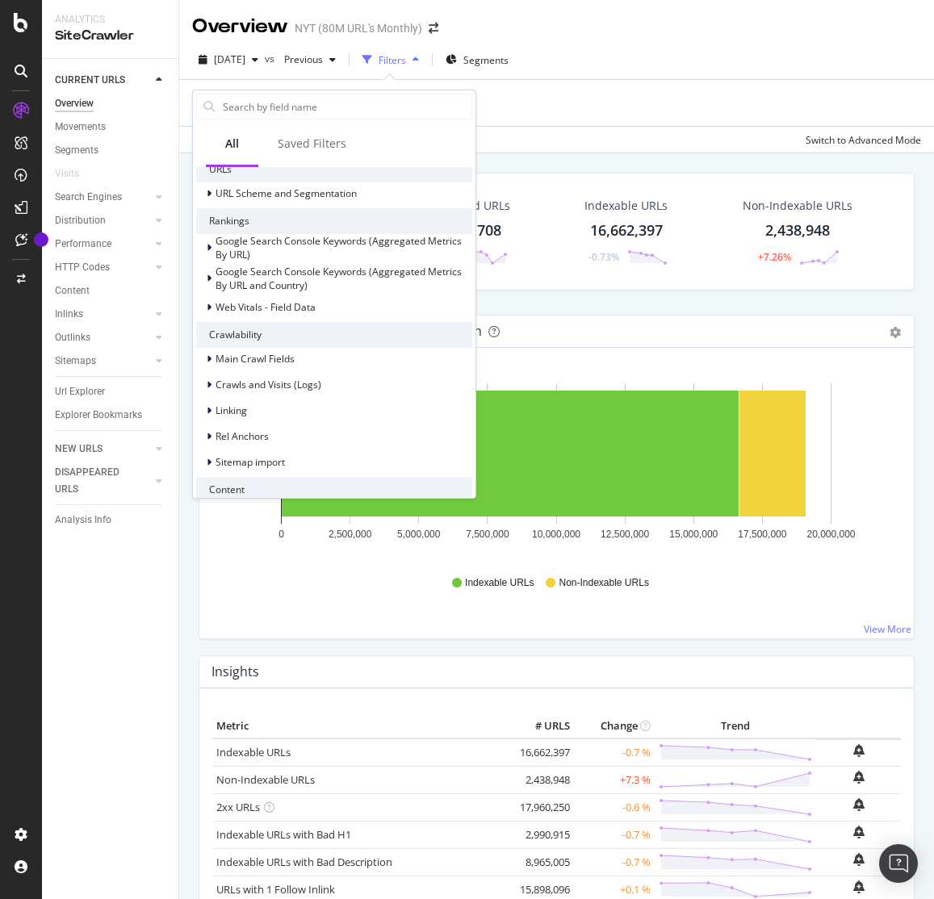
scroll to position [174, 0]
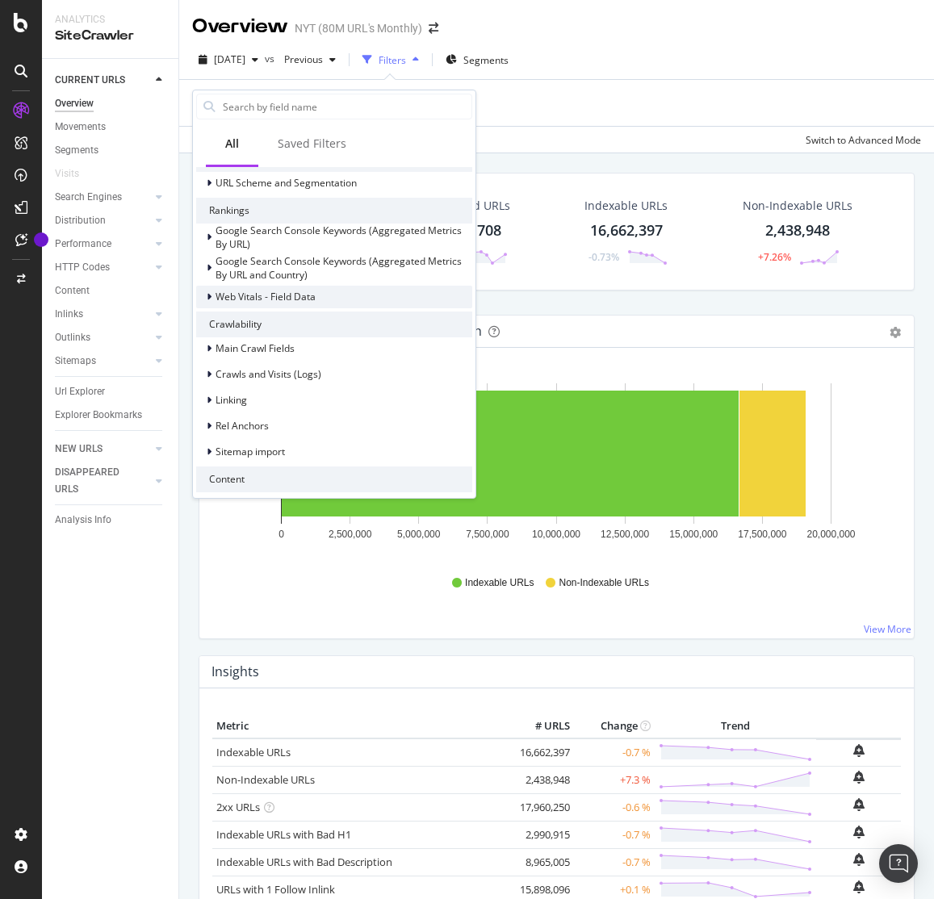
click at [269, 294] on span "Web Vitals - Field Data" at bounding box center [266, 297] width 100 height 14
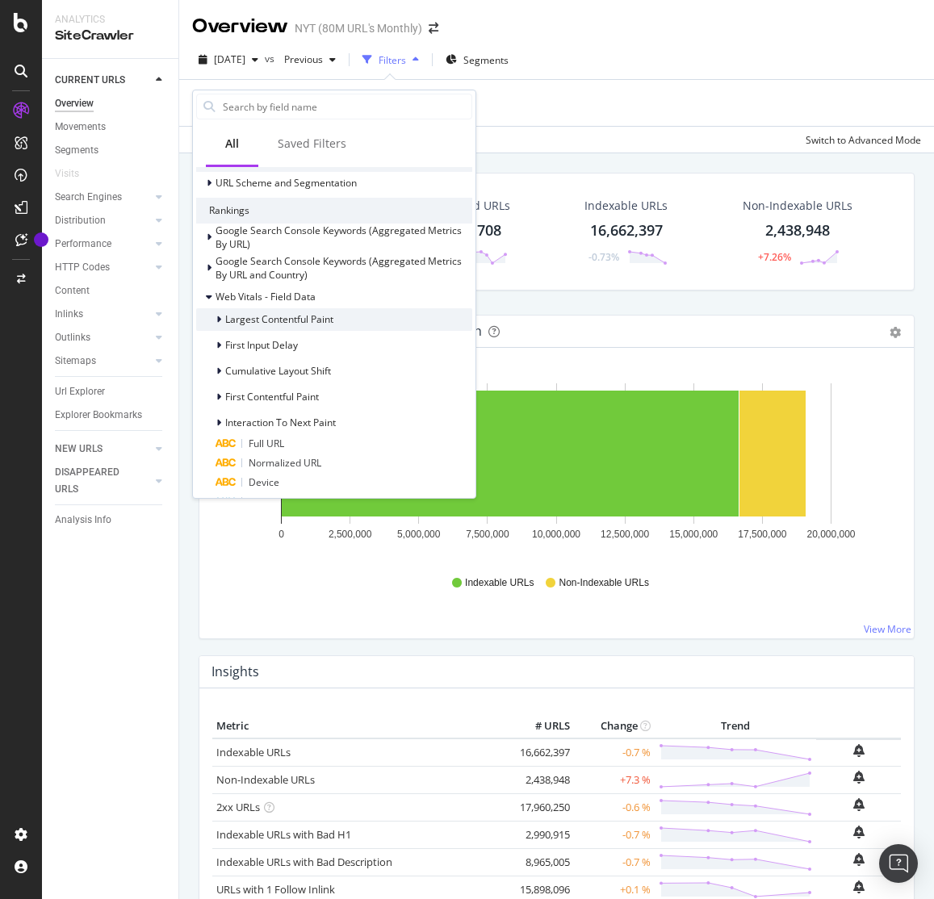
click at [291, 316] on span "Largest Contentful Paint" at bounding box center [279, 319] width 108 height 14
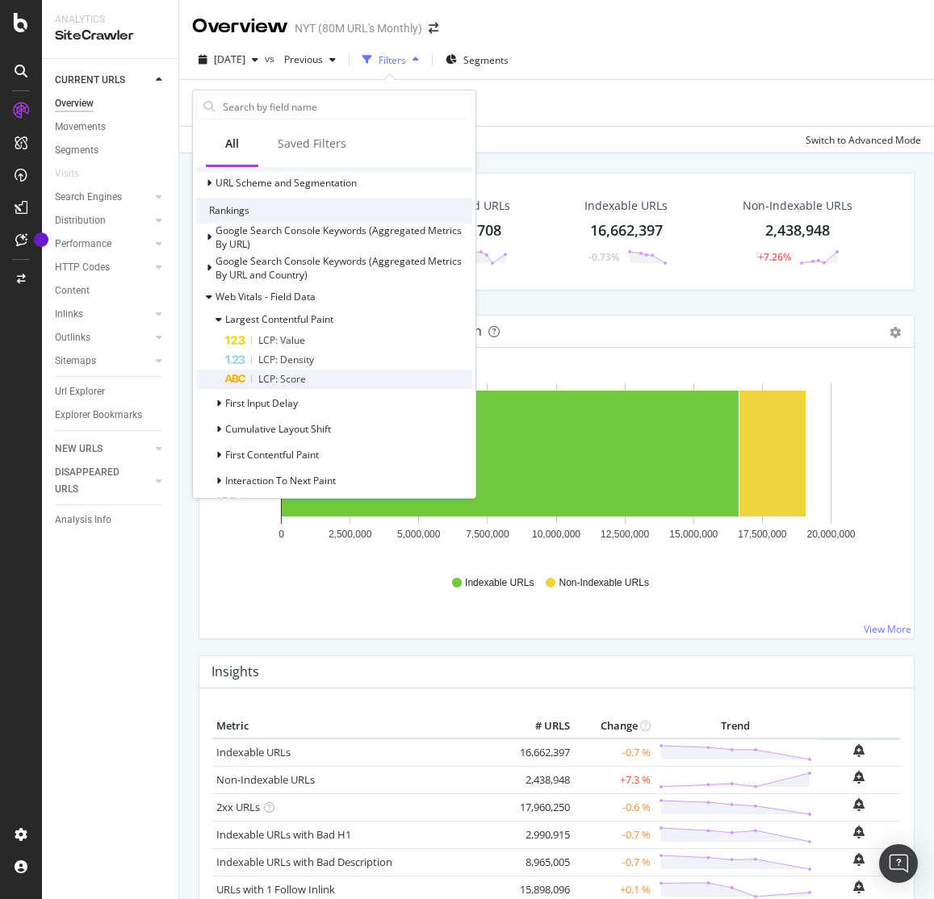
click at [327, 375] on div "LCP: Score" at bounding box center [348, 379] width 247 height 19
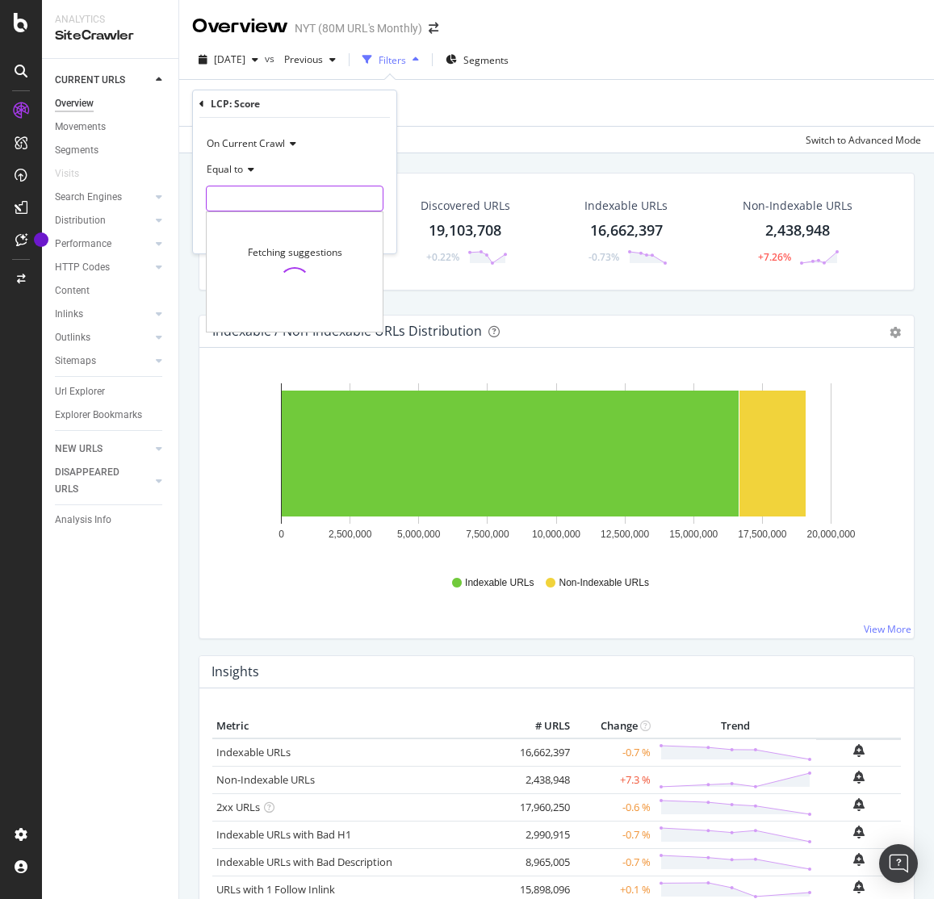
click at [276, 194] on input "text" at bounding box center [295, 199] width 176 height 26
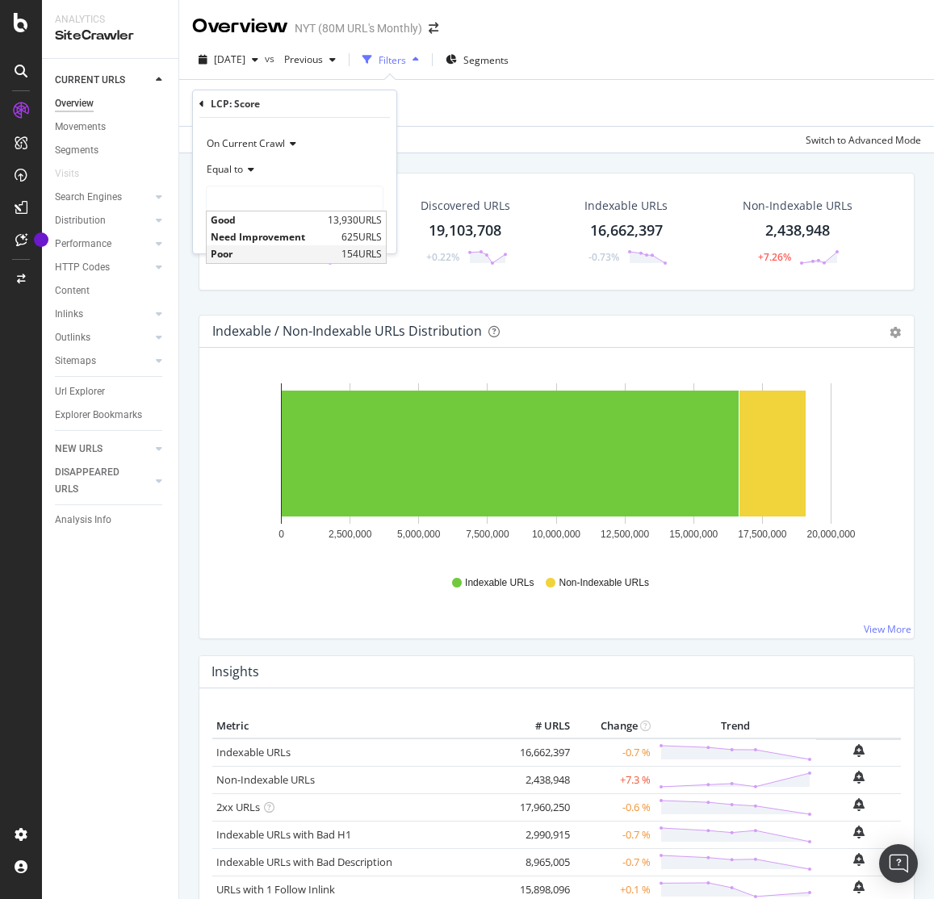
click at [296, 251] on span "Poor" at bounding box center [274, 254] width 127 height 14
type input "Poor"
click at [287, 207] on input "Poor" at bounding box center [283, 199] width 153 height 26
click at [333, 171] on div "Equal to" at bounding box center [295, 170] width 178 height 26
click at [384, 166] on div "On Current Crawl Equal to Poor Poor Cancel Add filter Apply" at bounding box center [294, 186] width 203 height 136
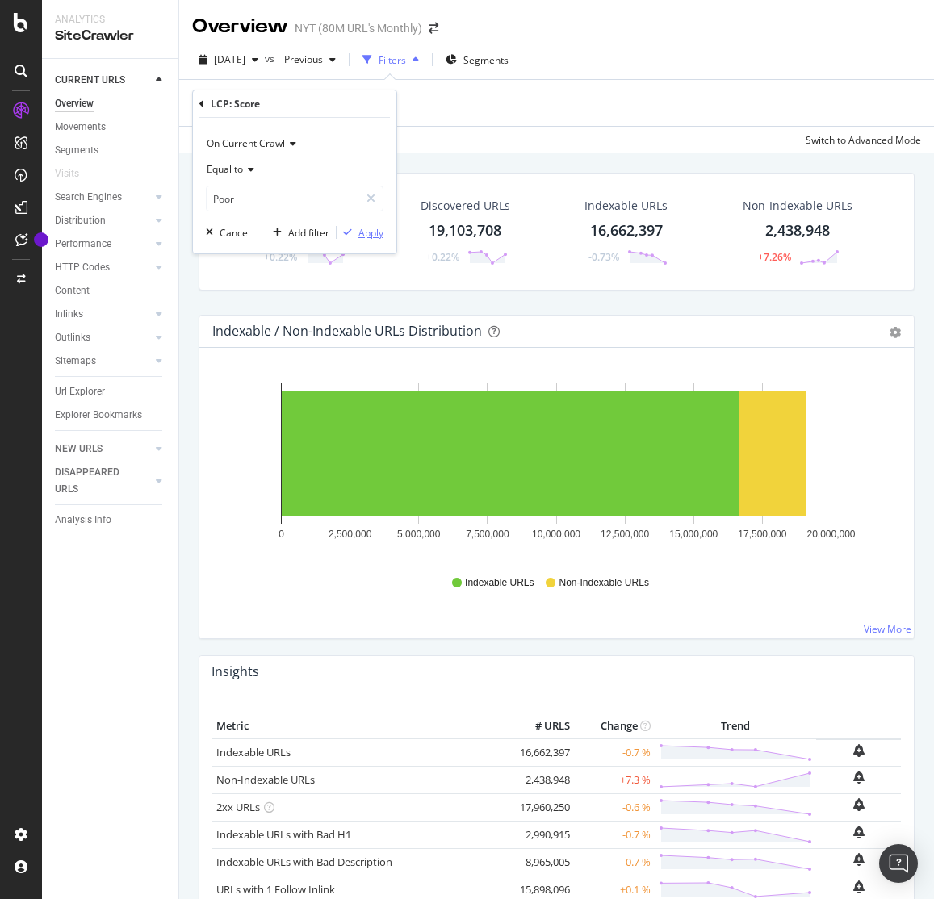
click at [375, 234] on div "Apply" at bounding box center [370, 233] width 25 height 14
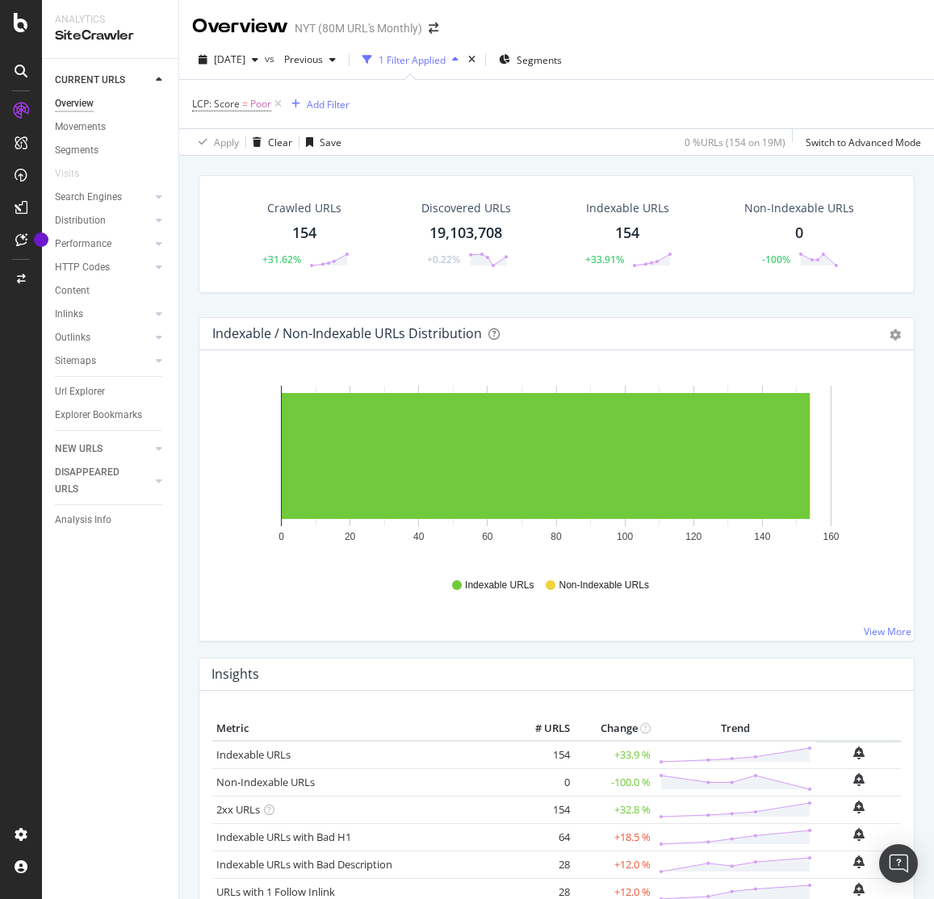
click at [273, 106] on icon at bounding box center [278, 104] width 14 height 16
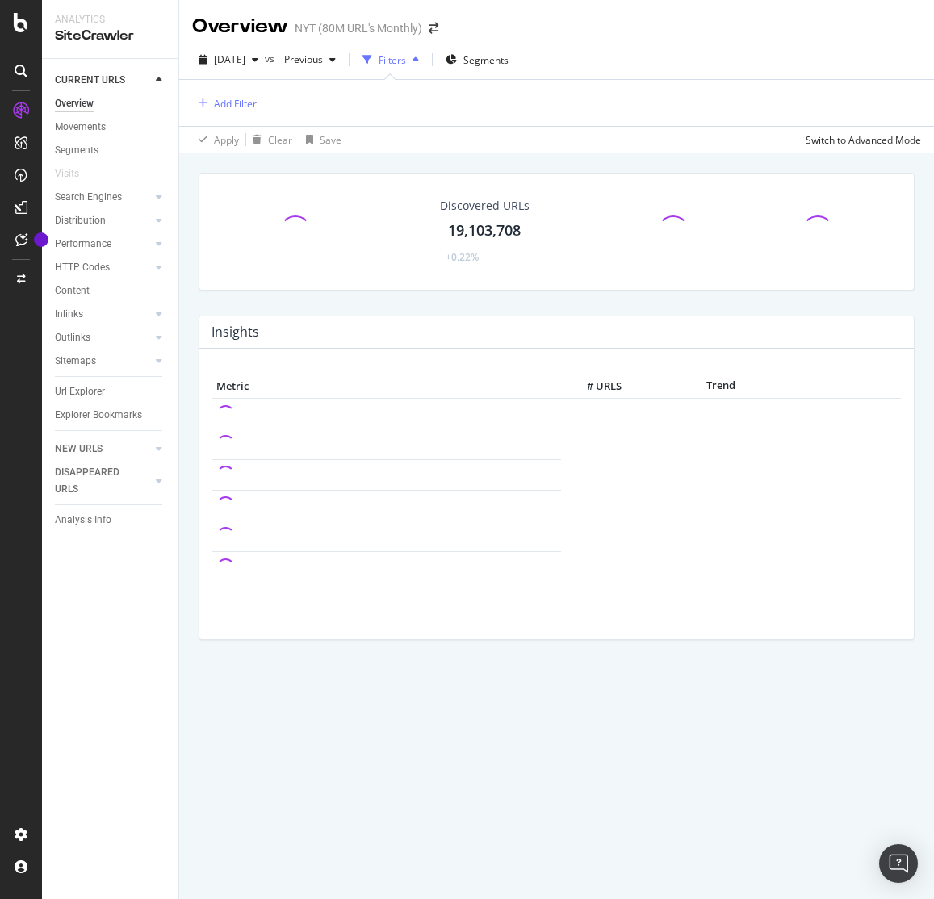
click at [278, 101] on div "Add Filter" at bounding box center [556, 103] width 729 height 46
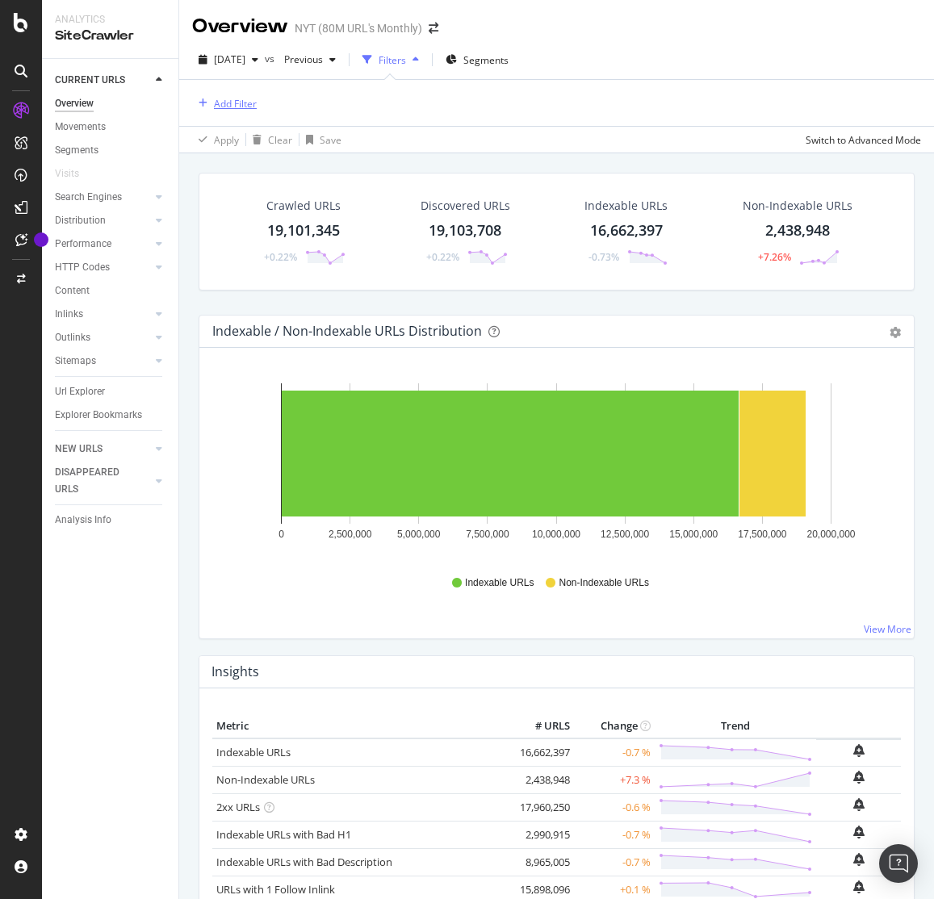
click at [233, 101] on div "Add Filter" at bounding box center [235, 104] width 43 height 14
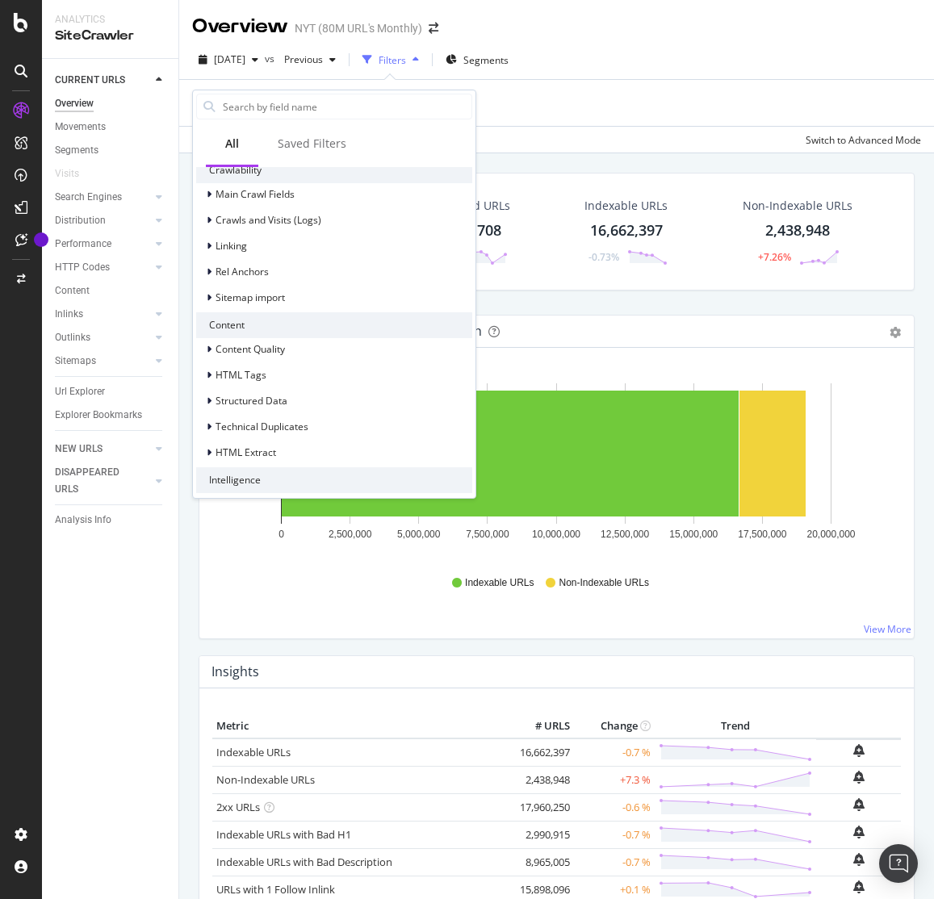
scroll to position [430, 0]
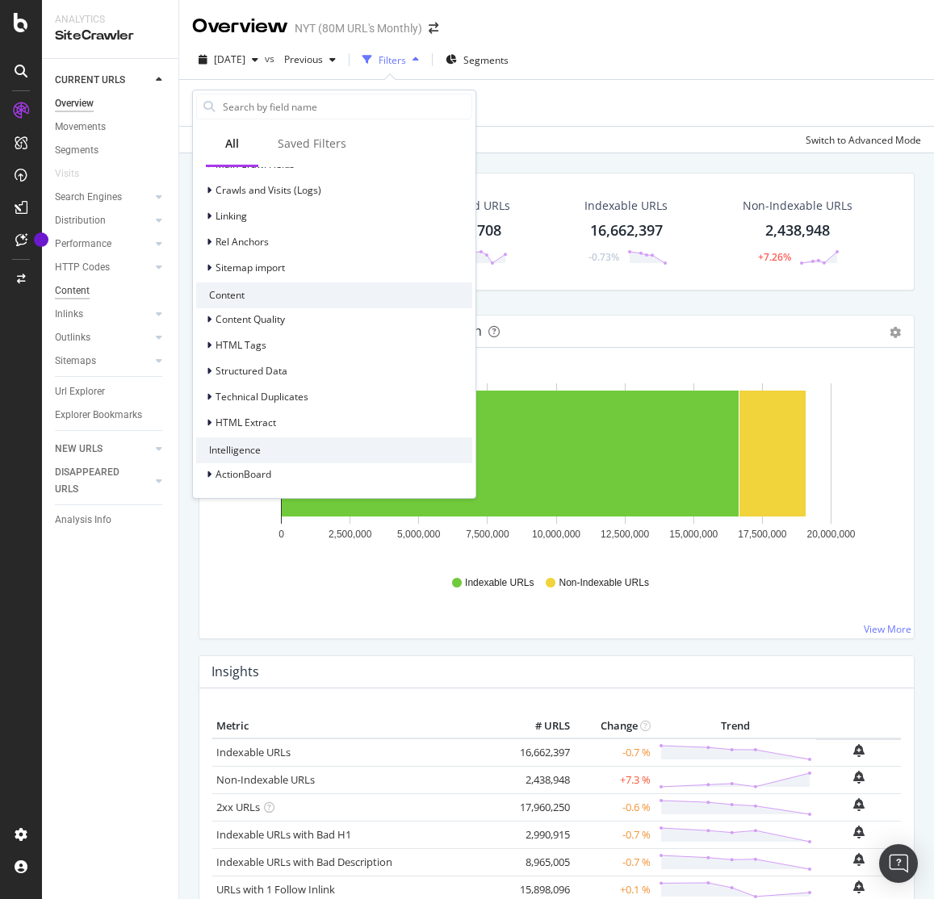
click at [85, 291] on div "Content" at bounding box center [72, 291] width 35 height 17
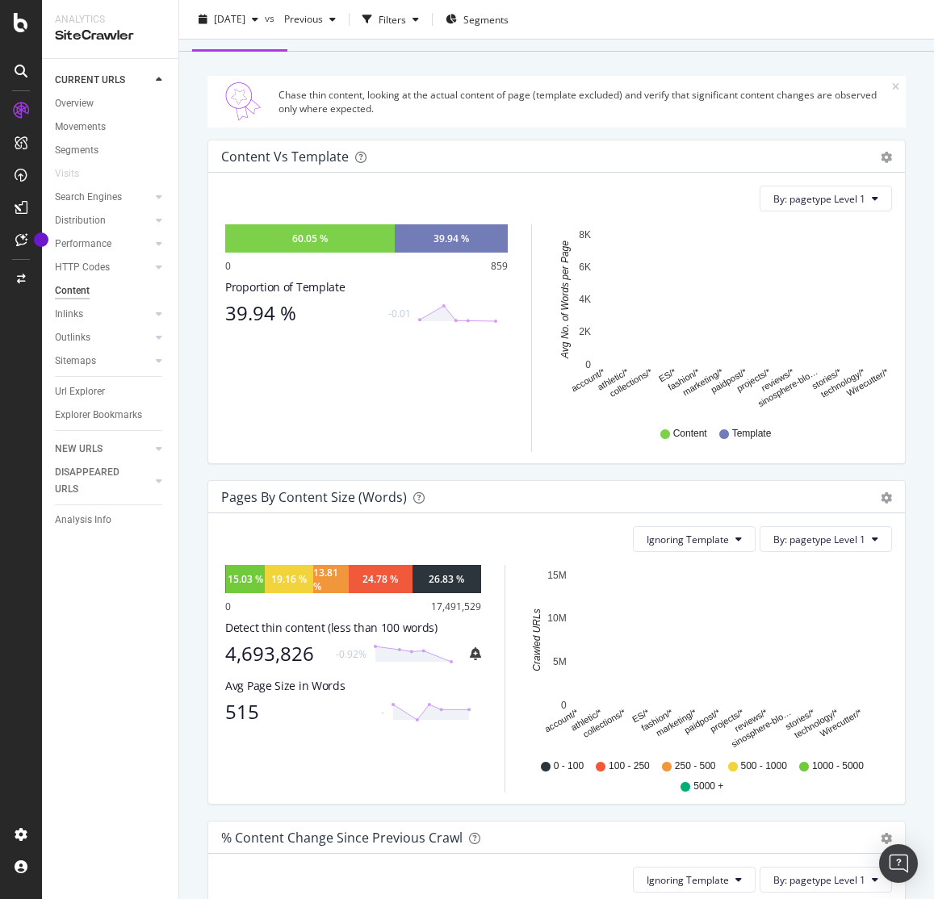
scroll to position [49, 0]
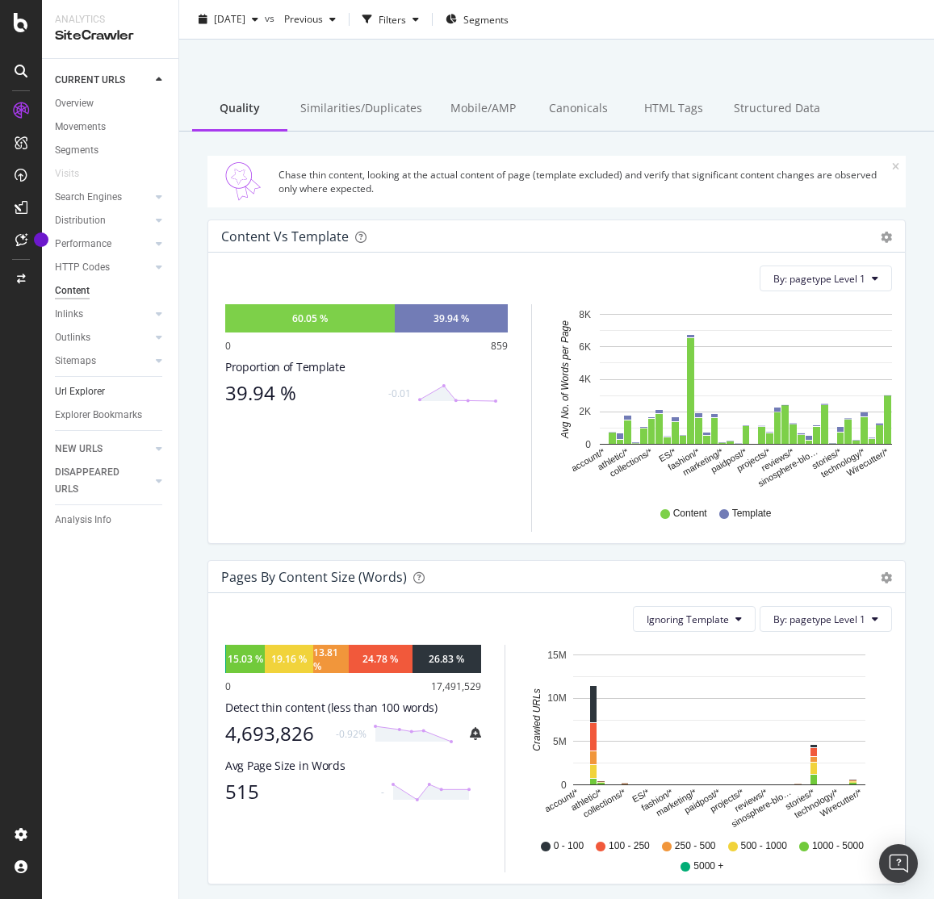
click at [110, 389] on link "Url Explorer" at bounding box center [111, 392] width 112 height 17
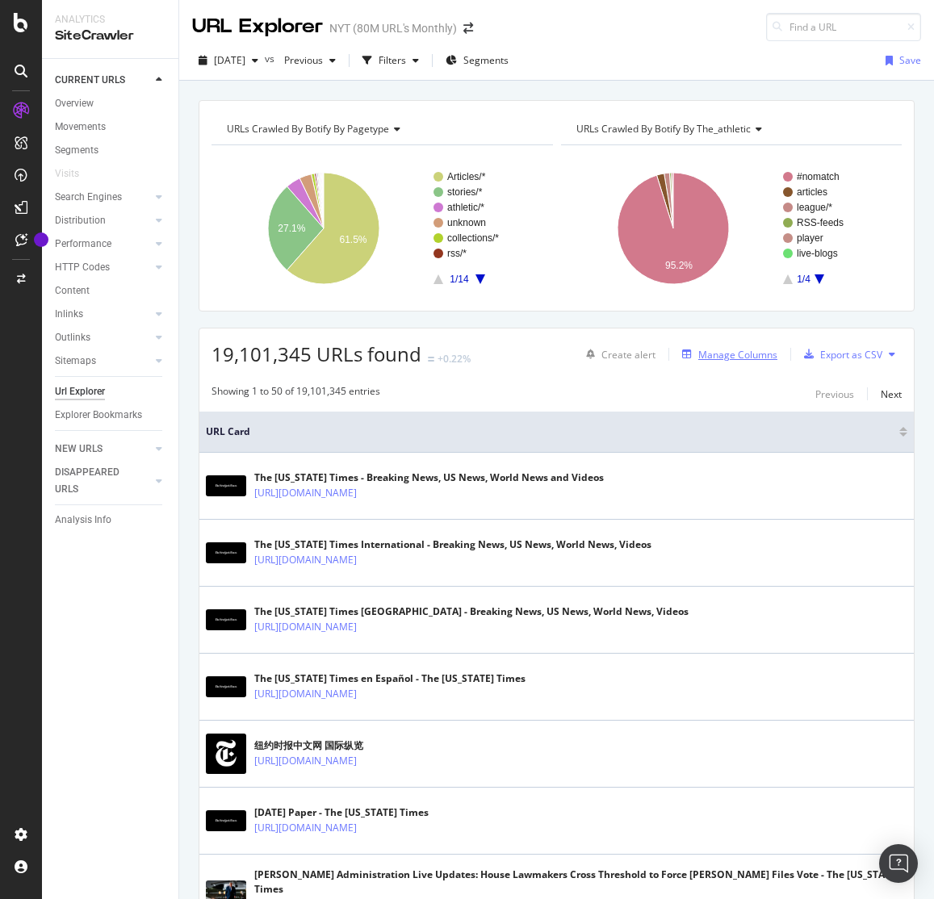
click at [739, 354] on div "Manage Columns" at bounding box center [737, 355] width 79 height 14
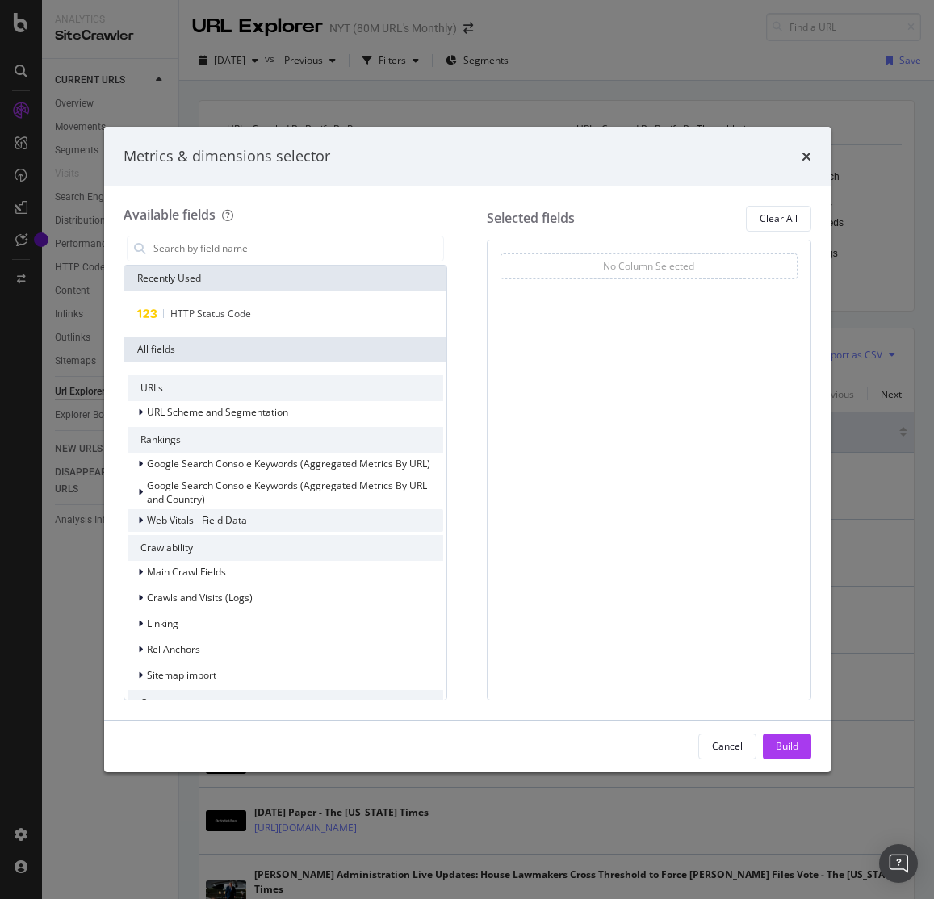
click at [182, 515] on span "Web Vitals - Field Data" at bounding box center [197, 520] width 100 height 14
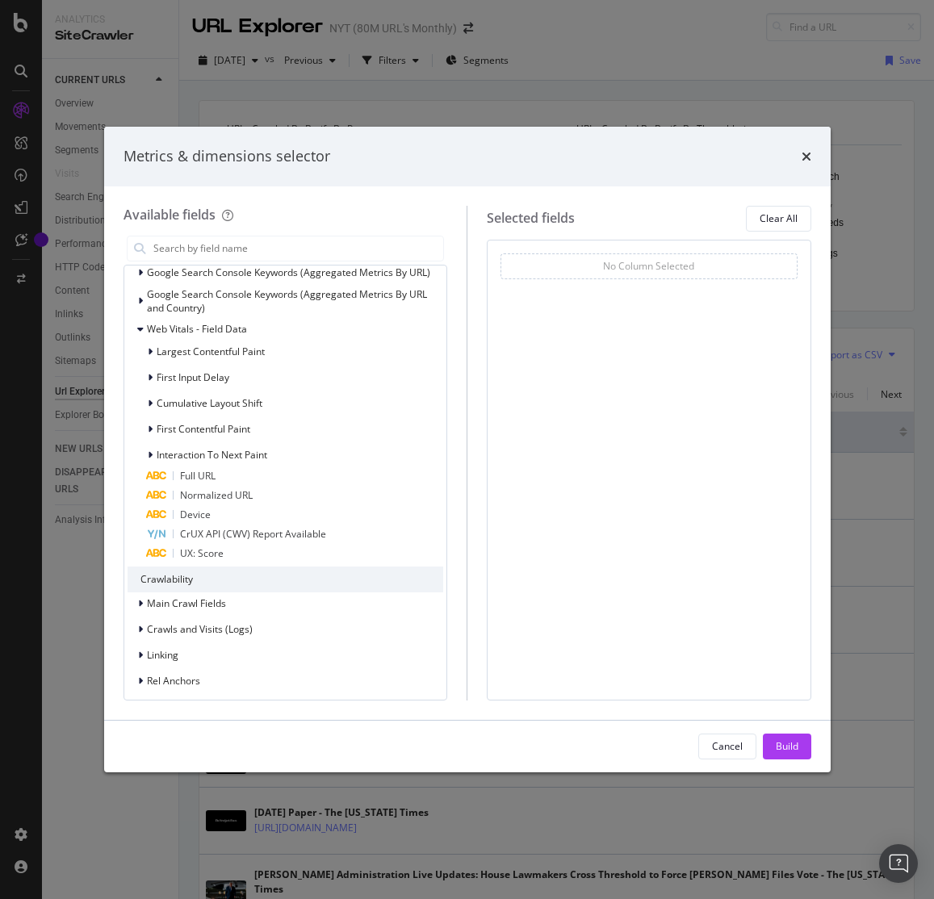
scroll to position [201, 0]
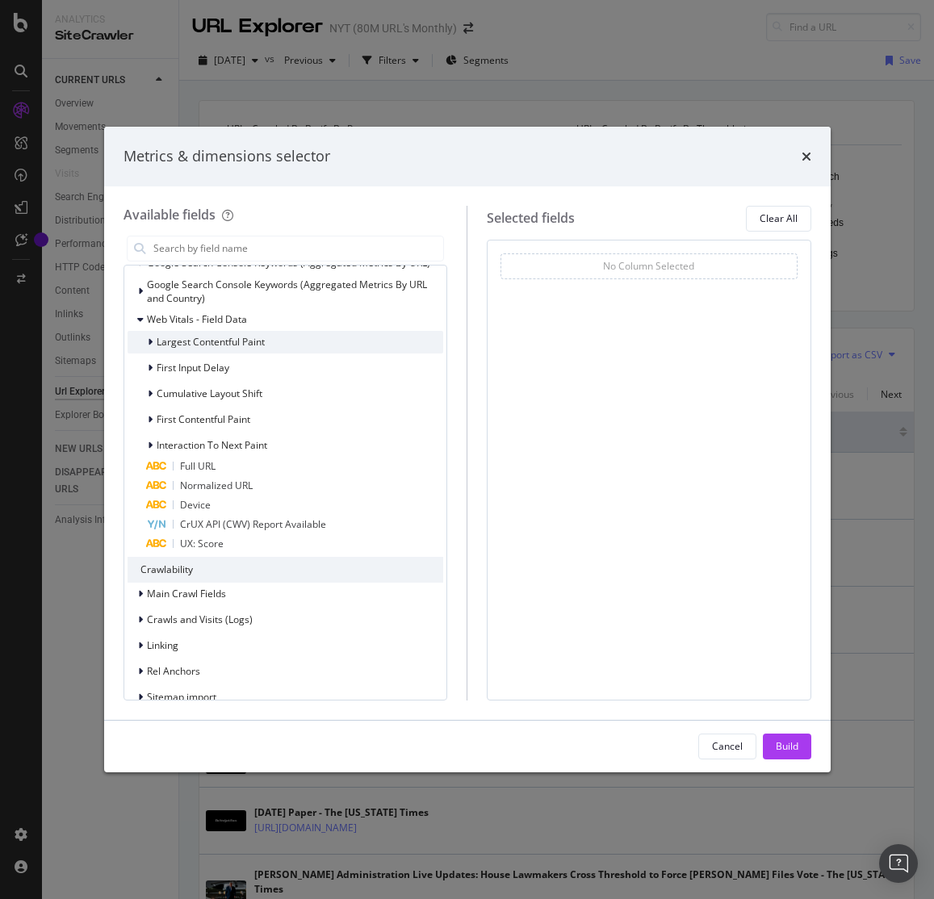
click at [214, 346] on span "Largest Contentful Paint" at bounding box center [211, 342] width 108 height 14
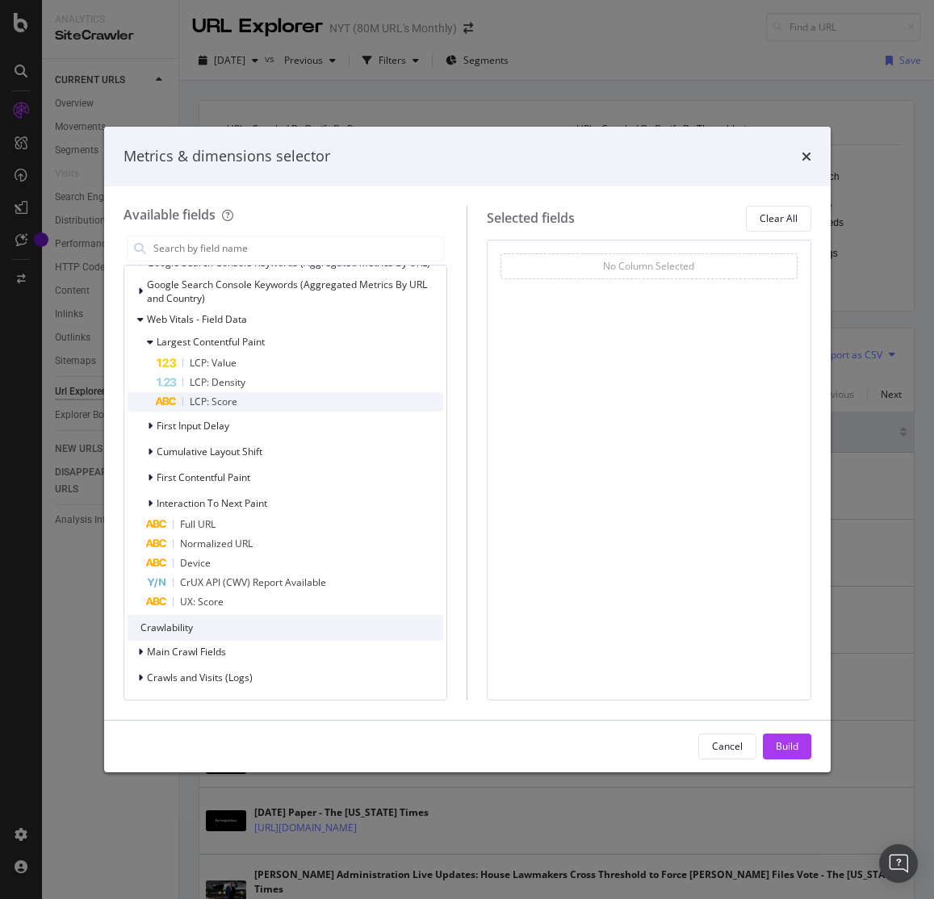
click at [244, 397] on div "LCP: Score" at bounding box center [300, 401] width 287 height 19
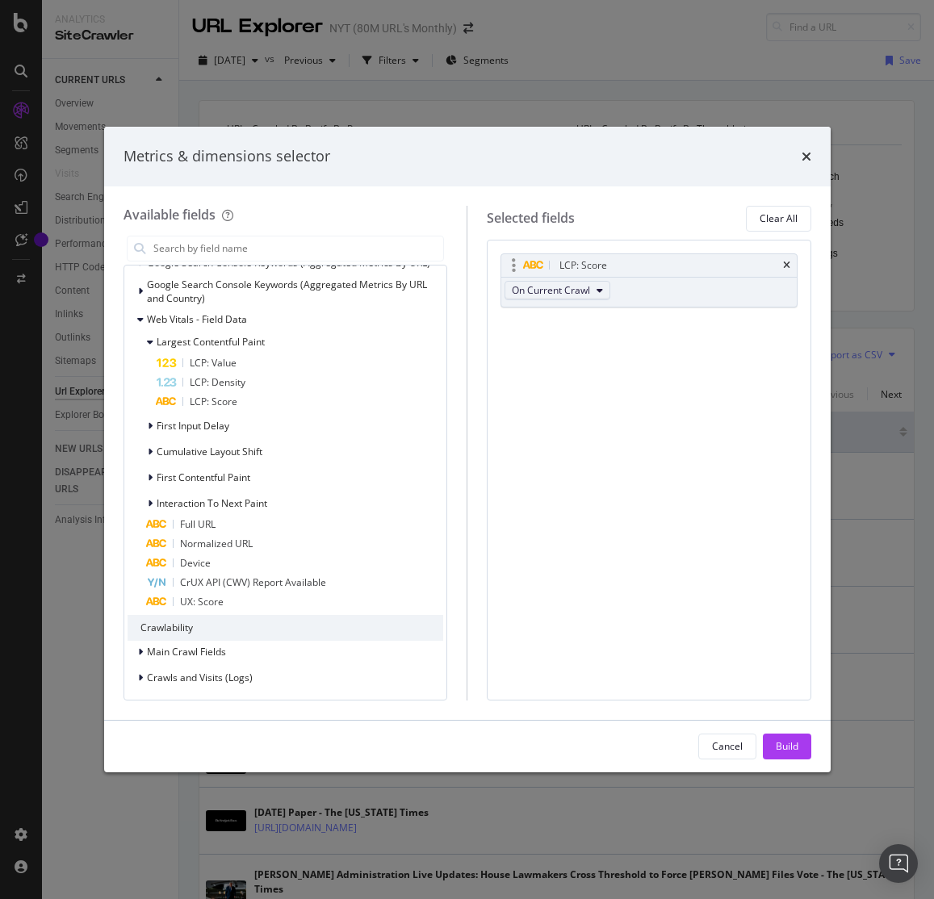
click at [580, 291] on span "On Current Crawl" at bounding box center [551, 290] width 78 height 14
click at [707, 404] on div "LCP: Score On Current Crawl You can use this field as a To pick up a draggable …" at bounding box center [649, 470] width 325 height 461
click at [809, 741] on button "Build" at bounding box center [787, 747] width 48 height 26
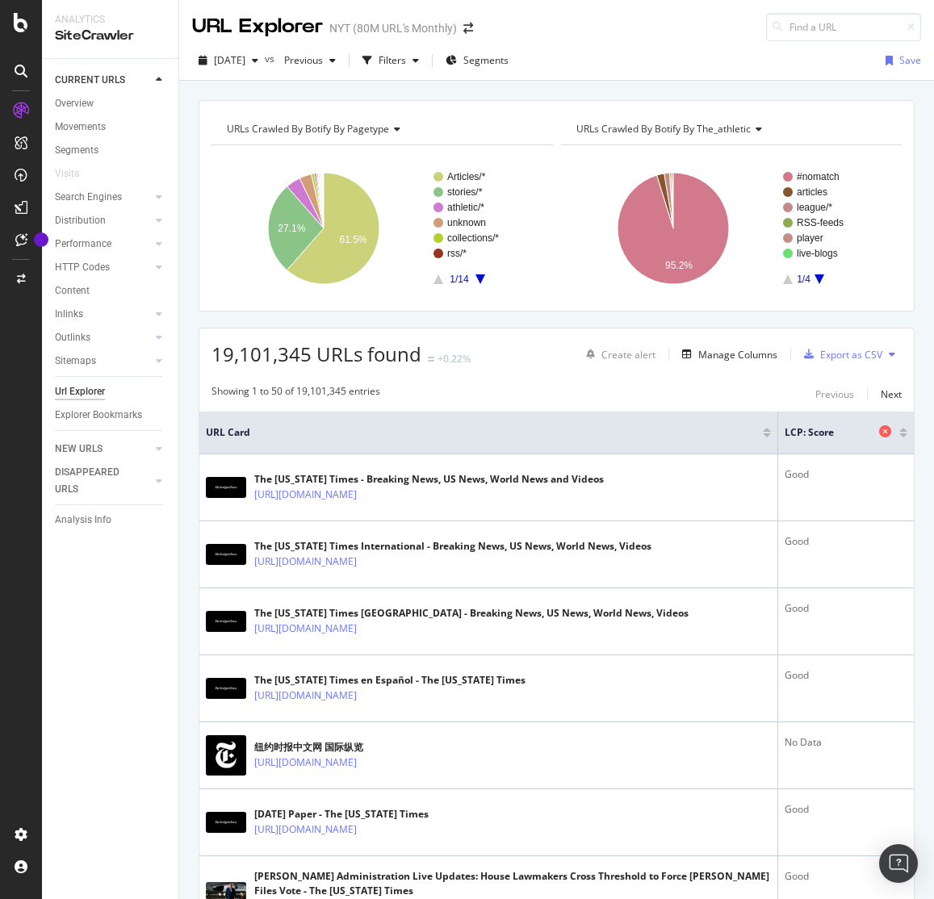
click at [898, 430] on div "LCP: Score" at bounding box center [842, 433] width 115 height 16
click at [903, 433] on div at bounding box center [903, 433] width 8 height 10
click at [903, 434] on div at bounding box center [903, 436] width 8 height 4
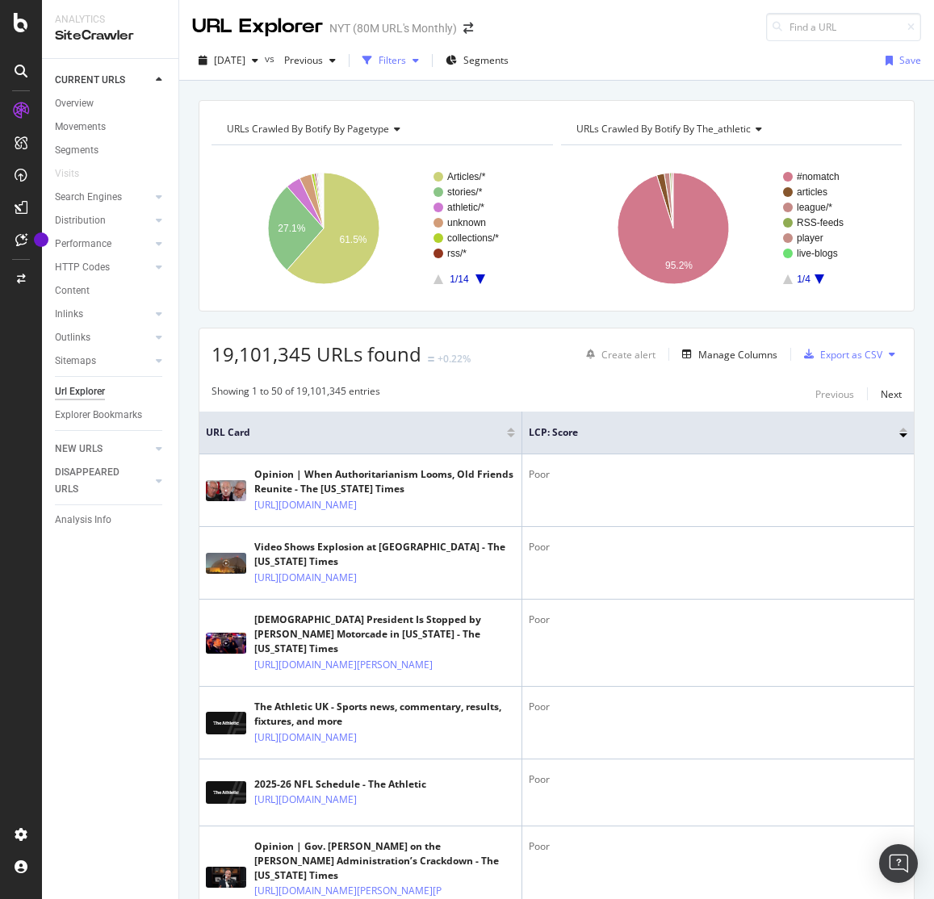
click at [406, 60] on div "Filters" at bounding box center [392, 60] width 27 height 14
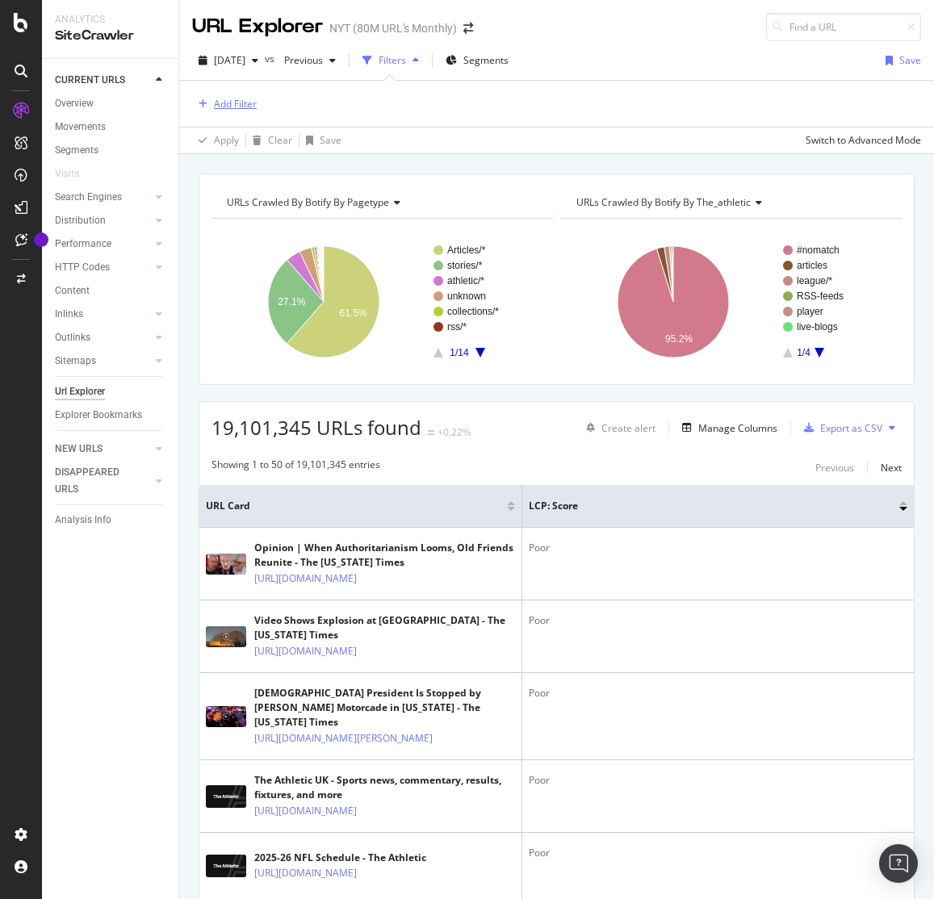
click at [210, 100] on div "button" at bounding box center [203, 104] width 22 height 10
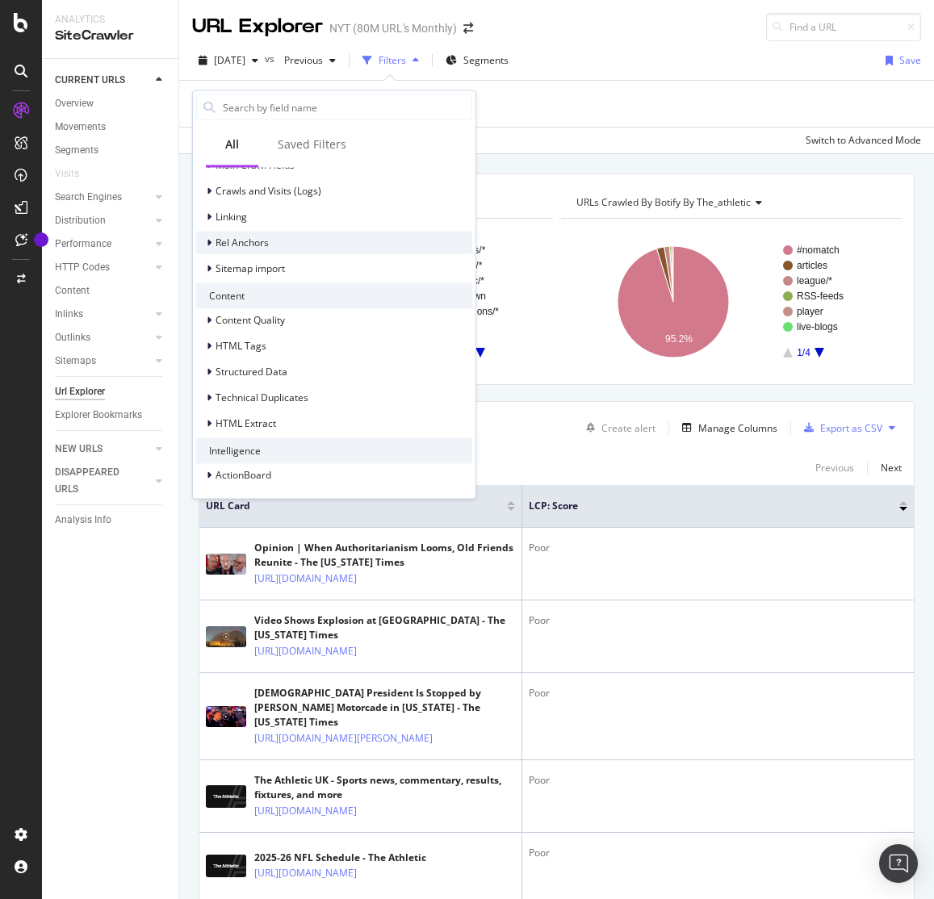
click at [245, 237] on span "Rel Anchors" at bounding box center [242, 242] width 53 height 14
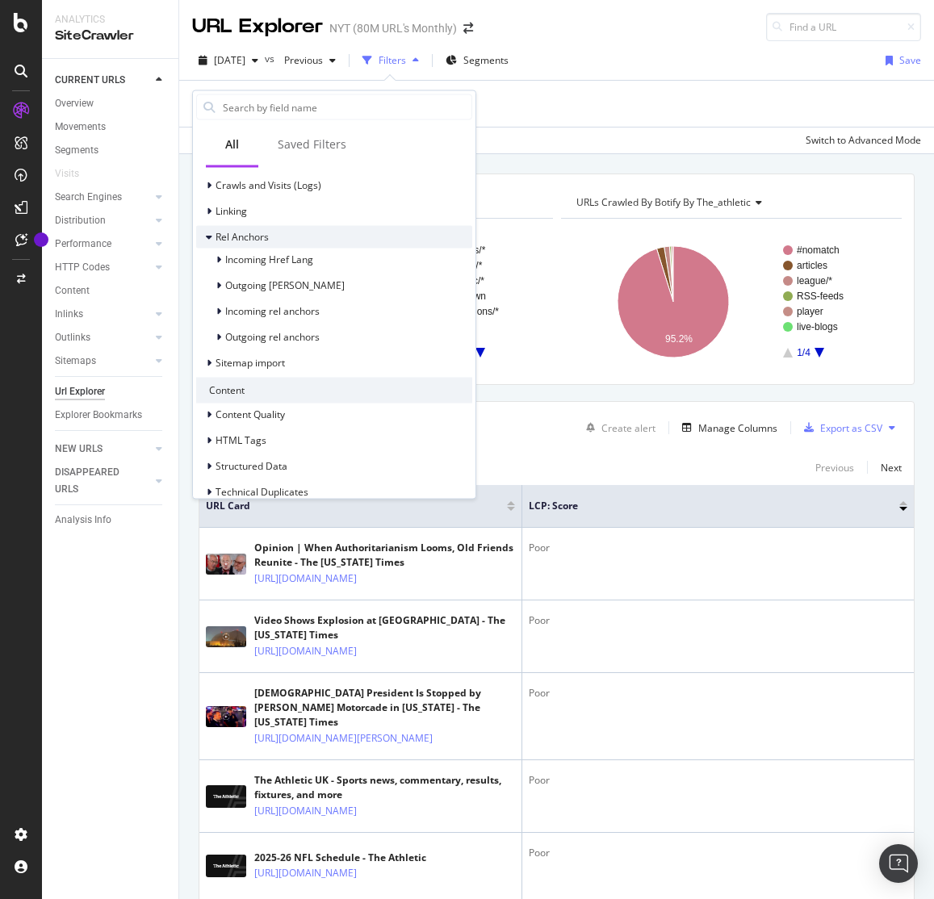
click at [208, 233] on icon at bounding box center [209, 237] width 6 height 10
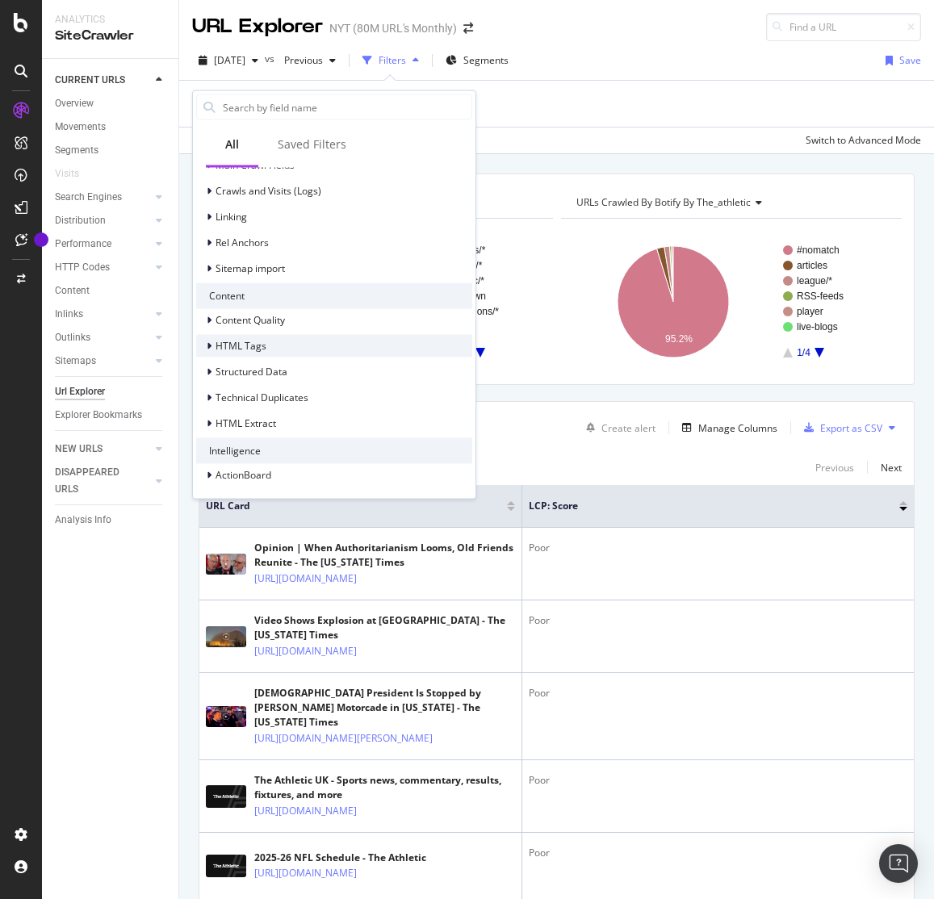
click at [262, 350] on span "HTML Tags" at bounding box center [241, 345] width 51 height 14
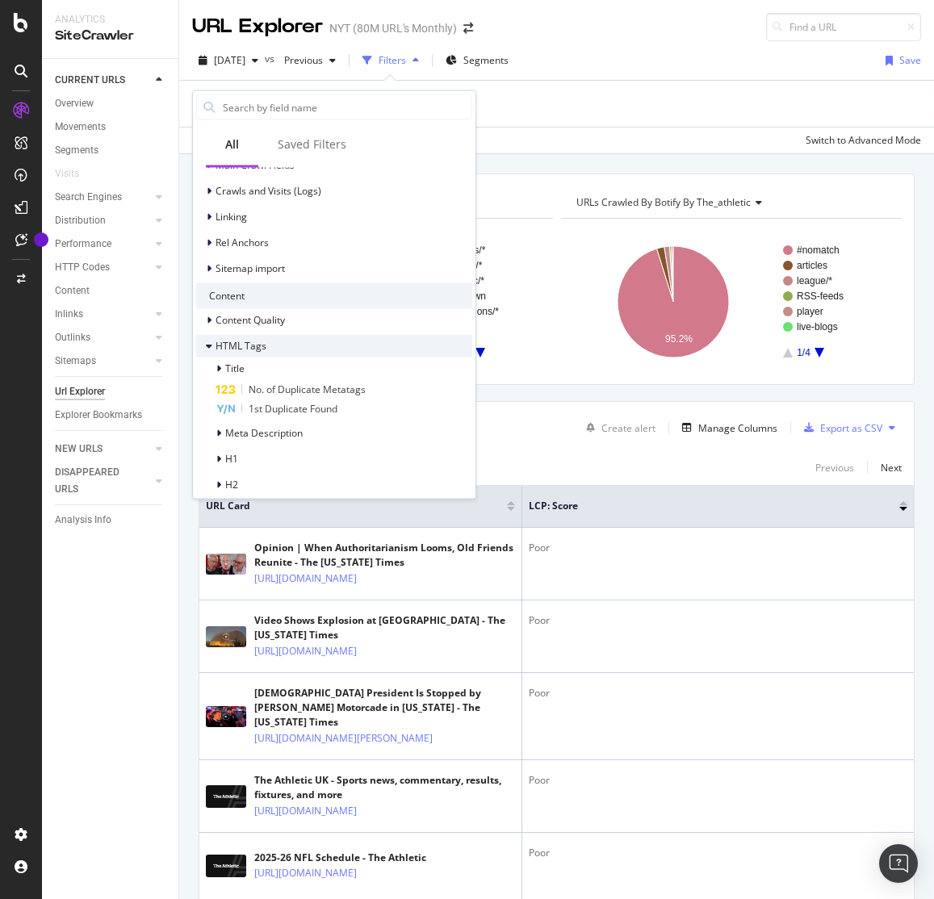
scroll to position [435, 0]
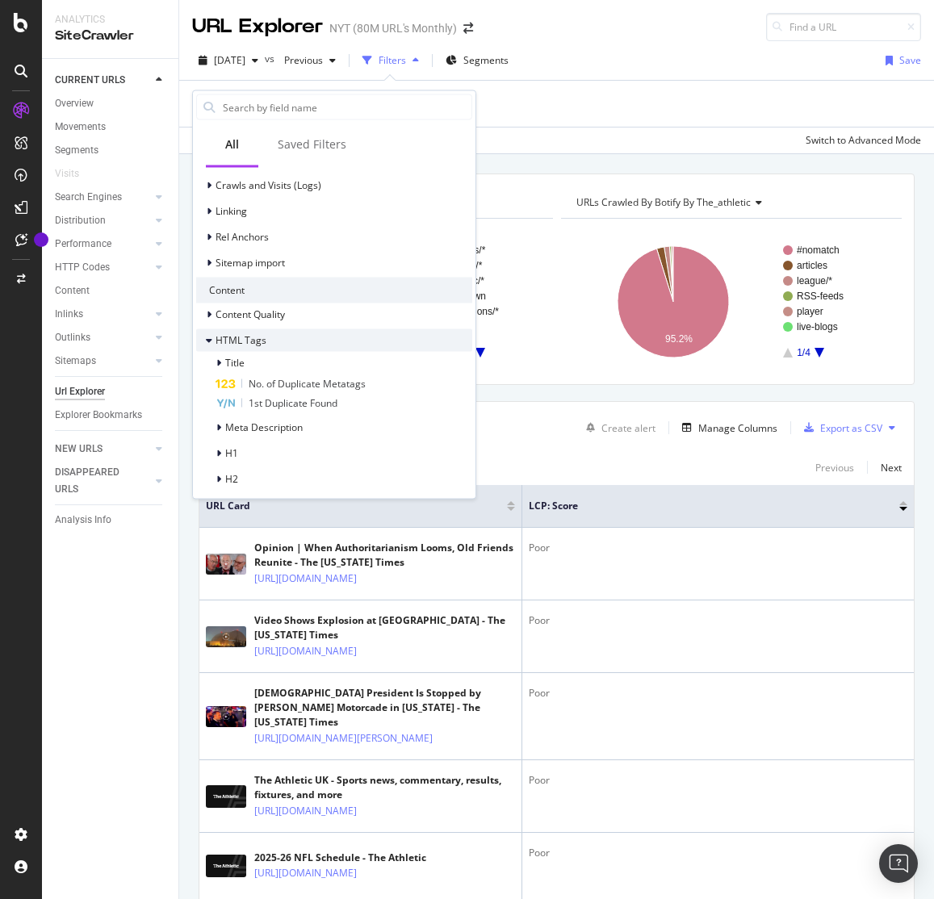
click at [299, 344] on div "HTML Tags" at bounding box center [334, 340] width 276 height 23
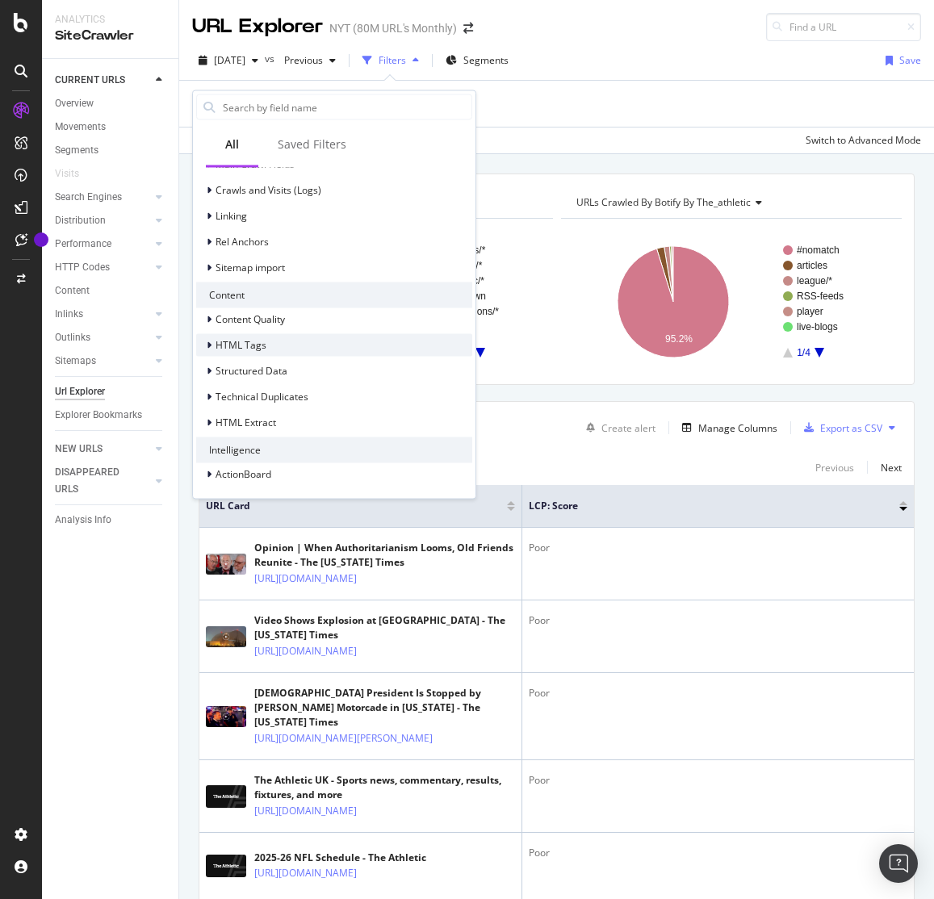
scroll to position [430, 0]
click at [304, 416] on div "HTML Extract" at bounding box center [334, 423] width 276 height 23
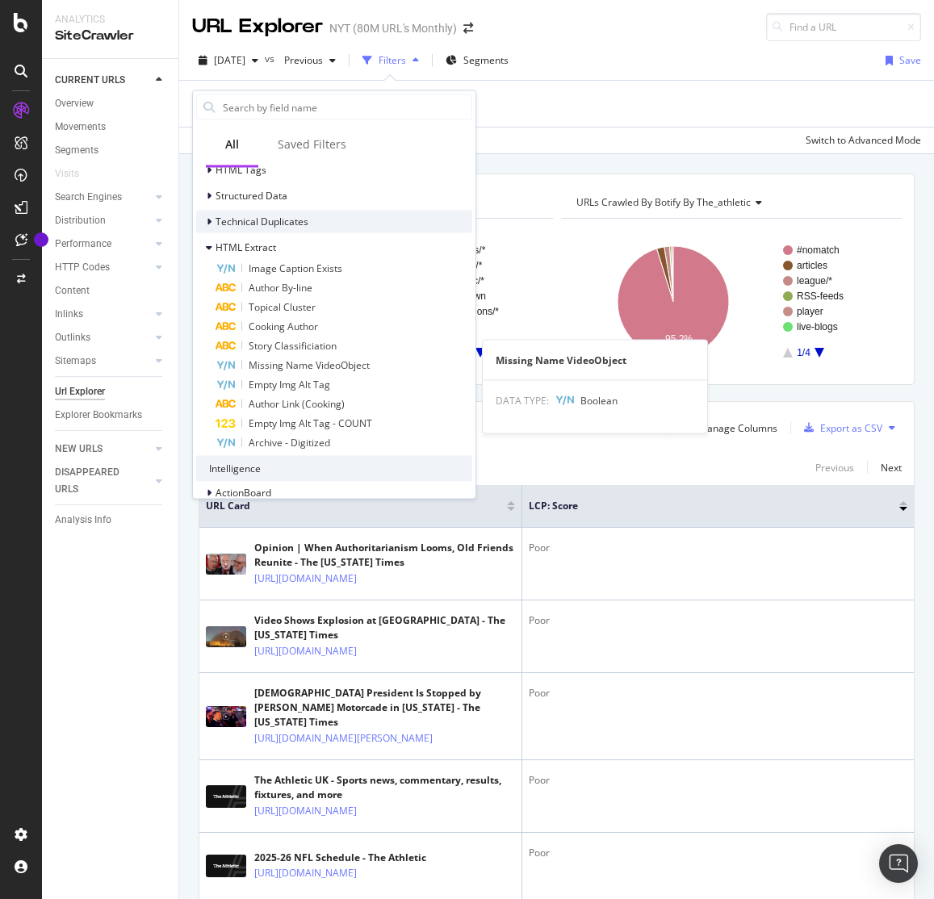
scroll to position [623, 0]
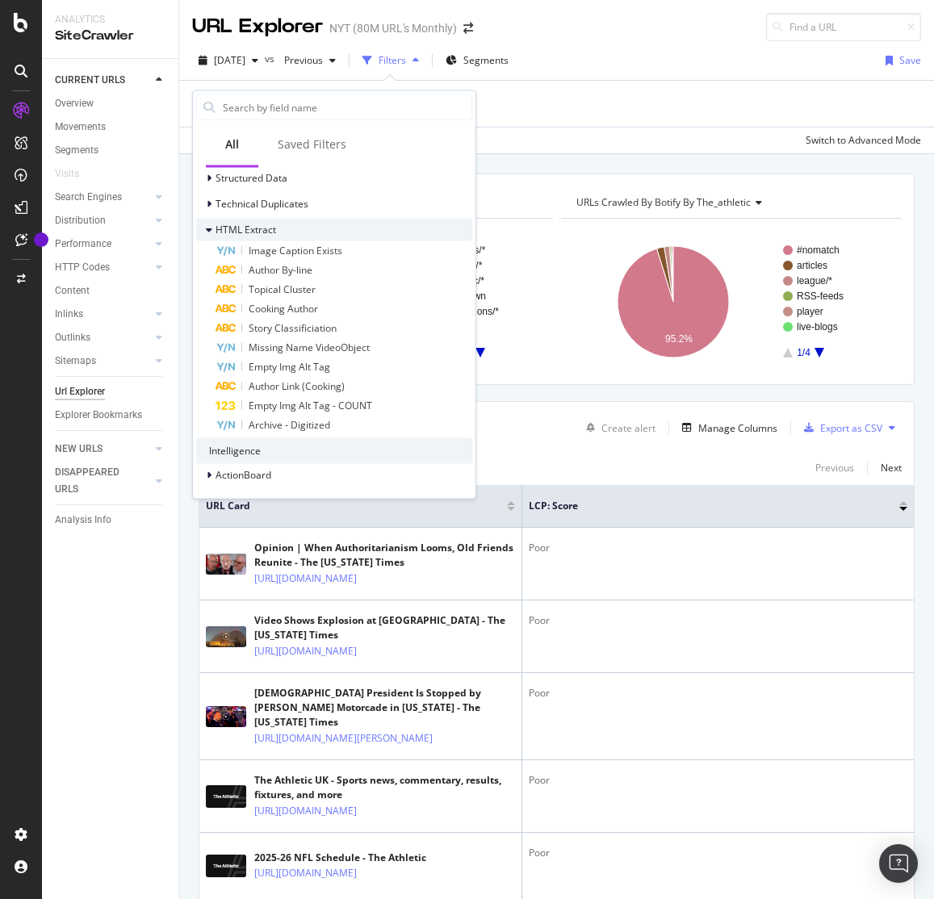
click at [212, 228] on div at bounding box center [211, 229] width 10 height 16
